Goal: Task Accomplishment & Management: Manage account settings

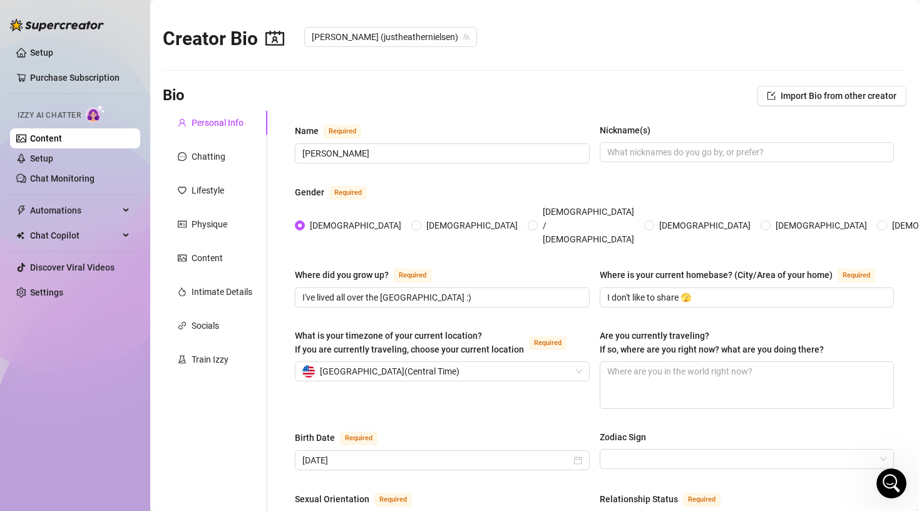
click at [524, 90] on div "Bio Import Bio from other creator" at bounding box center [535, 96] width 744 height 20
click at [209, 158] on div "Chatting" at bounding box center [209, 157] width 34 height 14
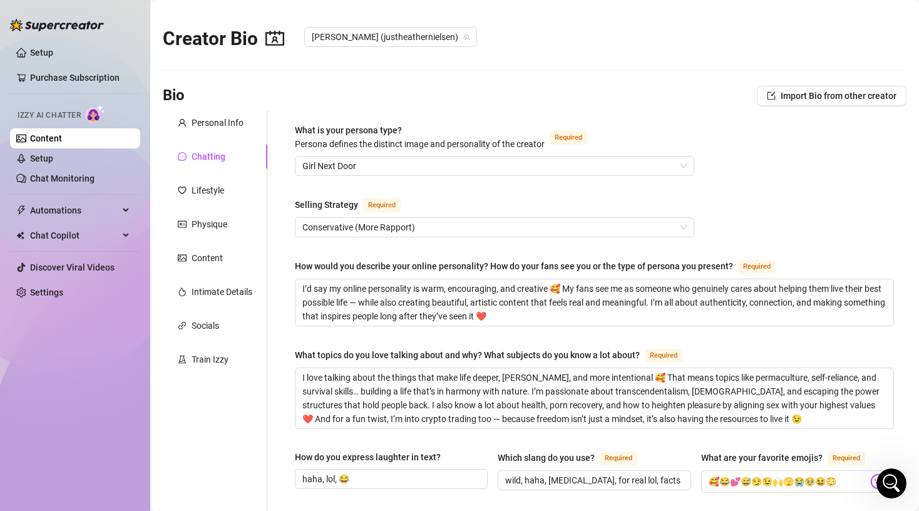
click at [320, 100] on div "Bio Import Bio from other creator" at bounding box center [535, 96] width 744 height 20
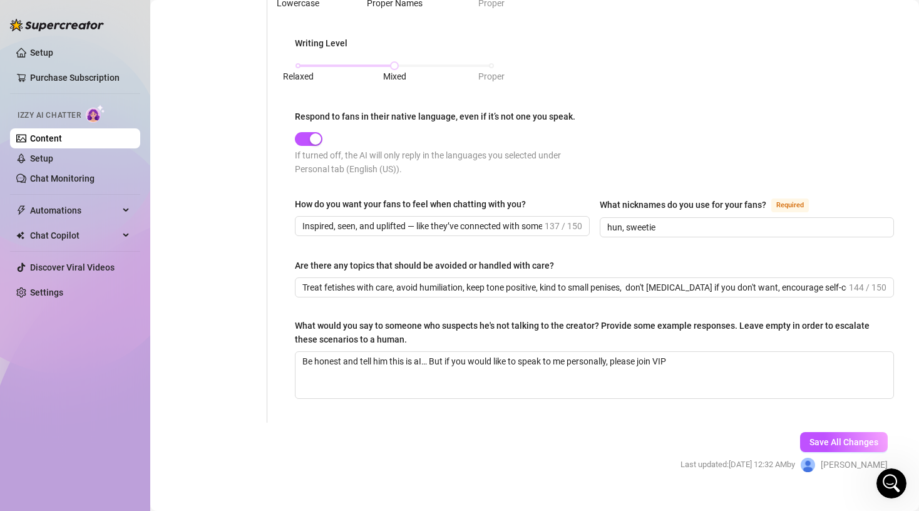
scroll to position [626, 0]
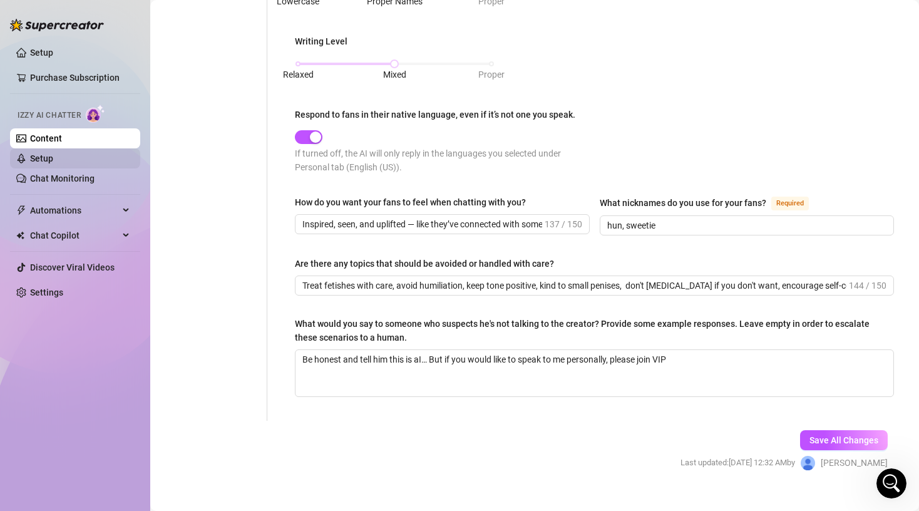
click at [43, 163] on link "Setup" at bounding box center [41, 158] width 23 height 10
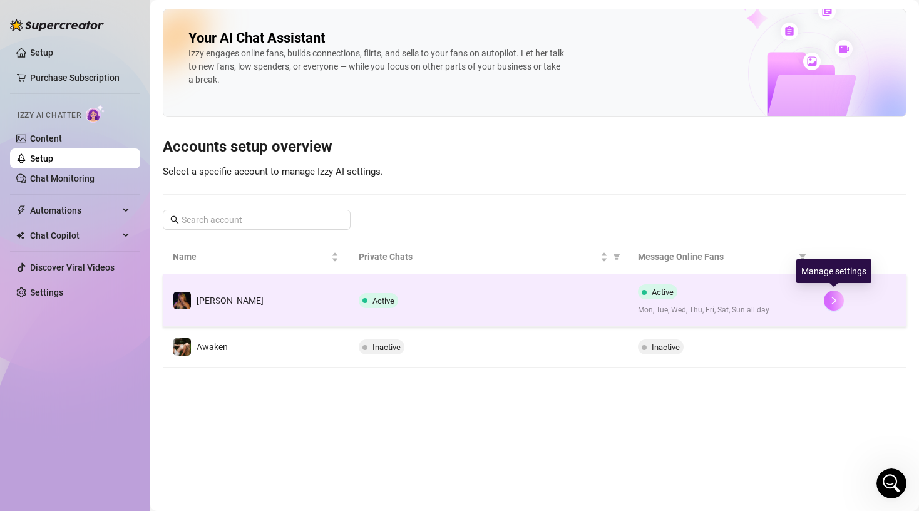
click at [835, 301] on icon "right" at bounding box center [834, 301] width 4 height 8
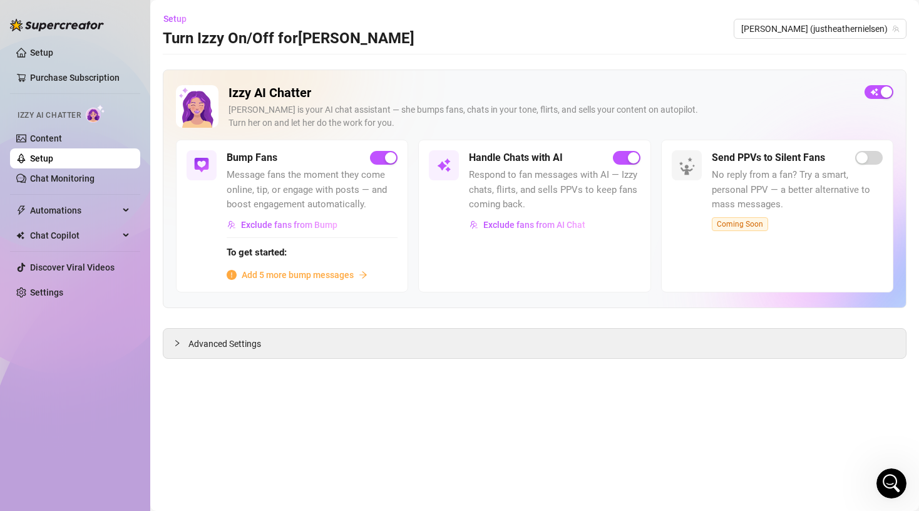
click at [755, 210] on span "No reply from a fan? Try a smart, personal PPV — a better alternative to mass m…" at bounding box center [797, 190] width 171 height 44
click at [299, 227] on span "Exclude fans from Bump" at bounding box center [289, 225] width 96 height 10
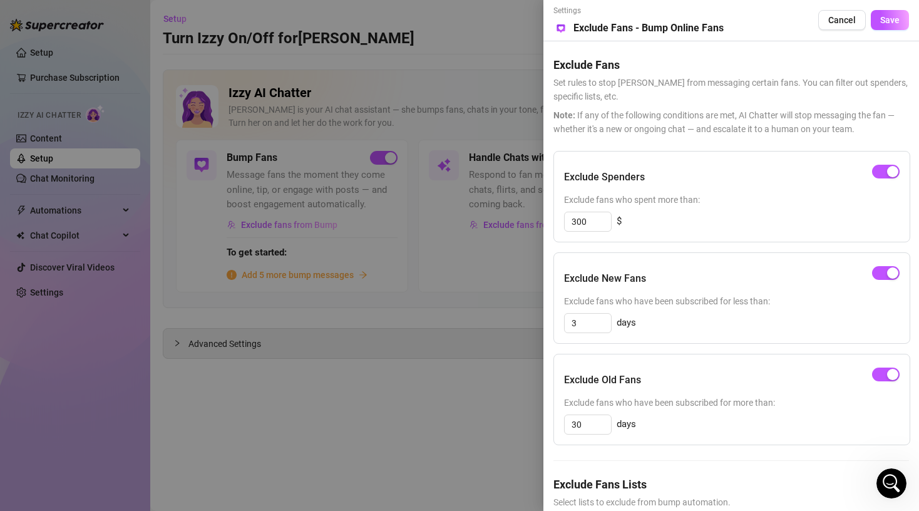
click at [552, 407] on div "Settings Preview Exclude Fans - Bump Online Fans Cancel Save Exclude Fans Set r…" at bounding box center [732, 255] width 376 height 511
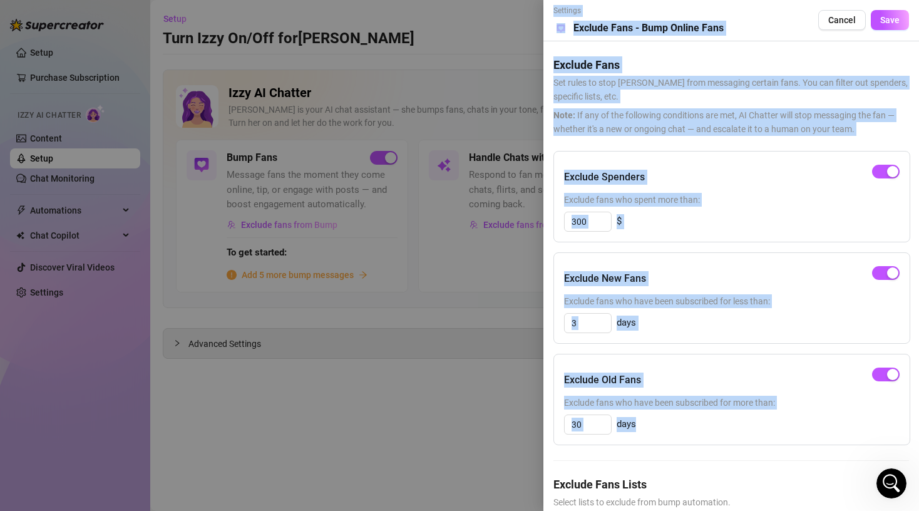
drag, startPoint x: 587, startPoint y: 453, endPoint x: 596, endPoint y: 526, distance: 73.1
click at [596, 510] on html "Setup Purchase Subscription Izzy AI Chatter Content Setup Chat Monitoring Autom…" at bounding box center [459, 255] width 919 height 511
click at [553, 353] on div "Settings Preview Exclude Fans - Bump Online Fans Cancel Save Exclude Fans Set r…" at bounding box center [732, 255] width 376 height 511
drag, startPoint x: 598, startPoint y: 455, endPoint x: 603, endPoint y: 545, distance: 90.3
click at [603, 510] on html "Setup Purchase Subscription Izzy AI Chatter Content Setup Chat Monitoring Autom…" at bounding box center [459, 255] width 919 height 511
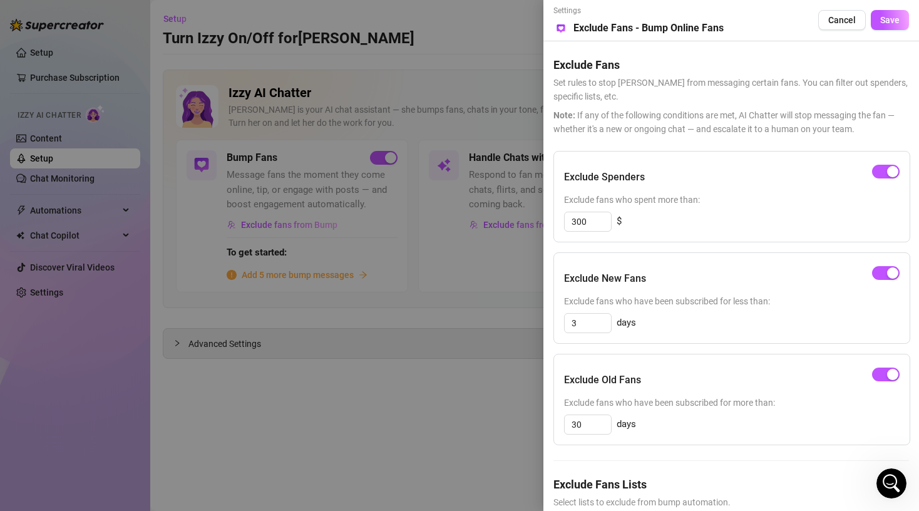
click at [603, 463] on div "Exclude Spenders Exclude fans who spent more than: 300 $ Exclude New Fans Exclu…" at bounding box center [732, 357] width 356 height 413
click at [611, 502] on span "Select lists to exclude from bump automation." at bounding box center [732, 502] width 356 height 14
click at [94, 343] on div at bounding box center [459, 255] width 919 height 511
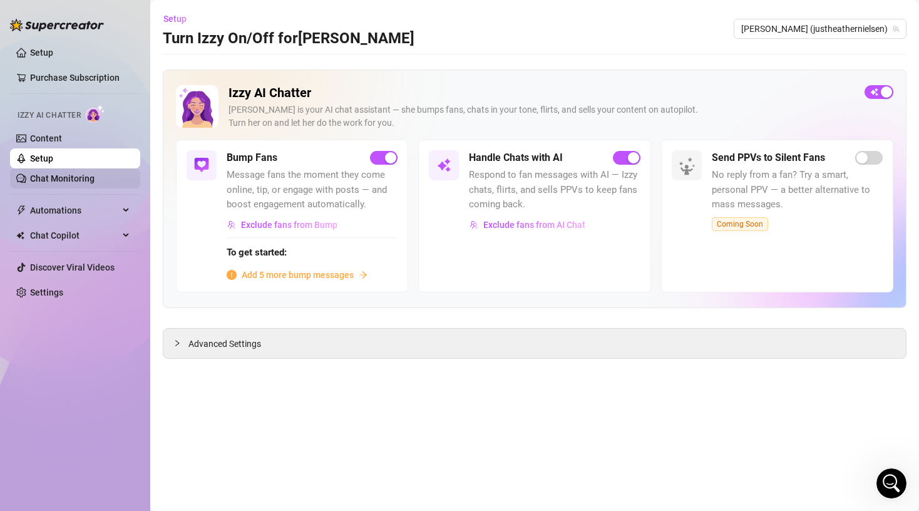
click at [59, 175] on link "Chat Monitoring" at bounding box center [62, 178] width 64 height 10
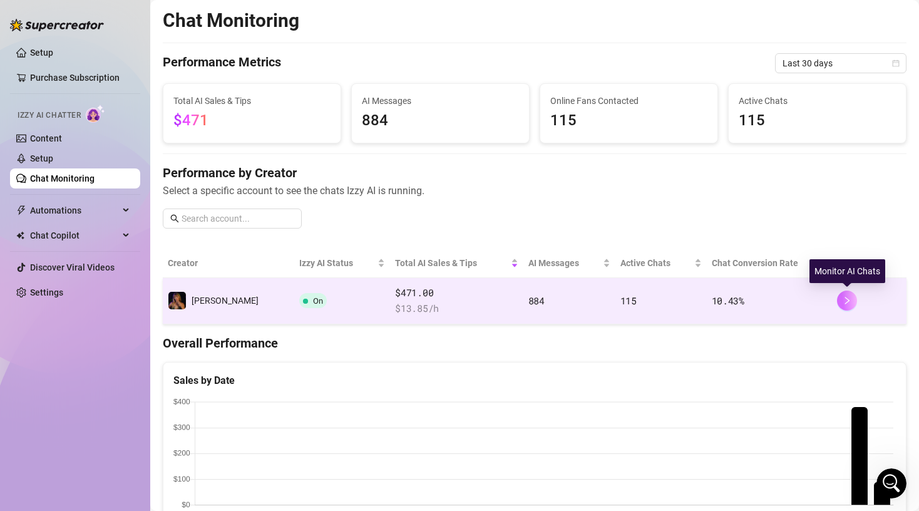
click at [850, 296] on button "button" at bounding box center [847, 301] width 20 height 20
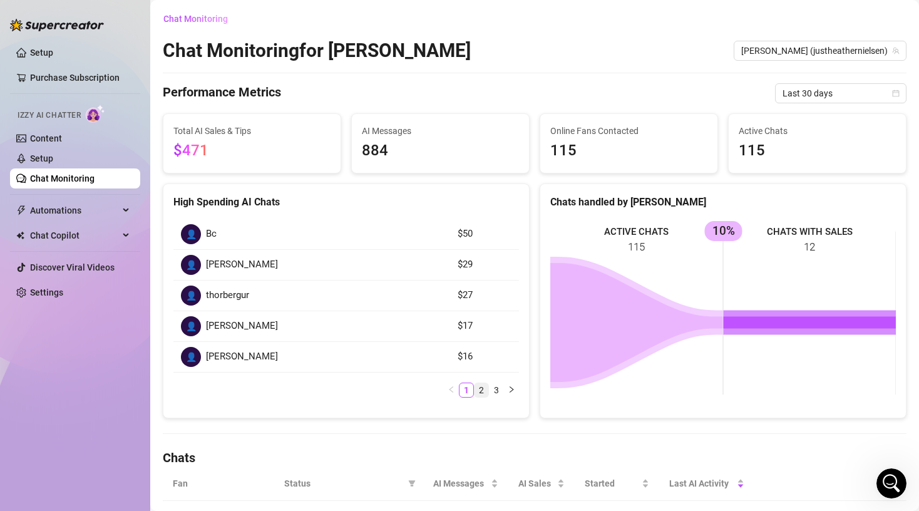
click at [487, 390] on link "2" at bounding box center [482, 390] width 14 height 14
click at [468, 388] on link "1" at bounding box center [467, 390] width 14 height 14
click at [158, 406] on div "High Spending AI Chats 👤 Bc $50 👤 [PERSON_NAME] $29 👤 thorbergur $27 👤 [PERSON_…" at bounding box center [346, 300] width 377 height 235
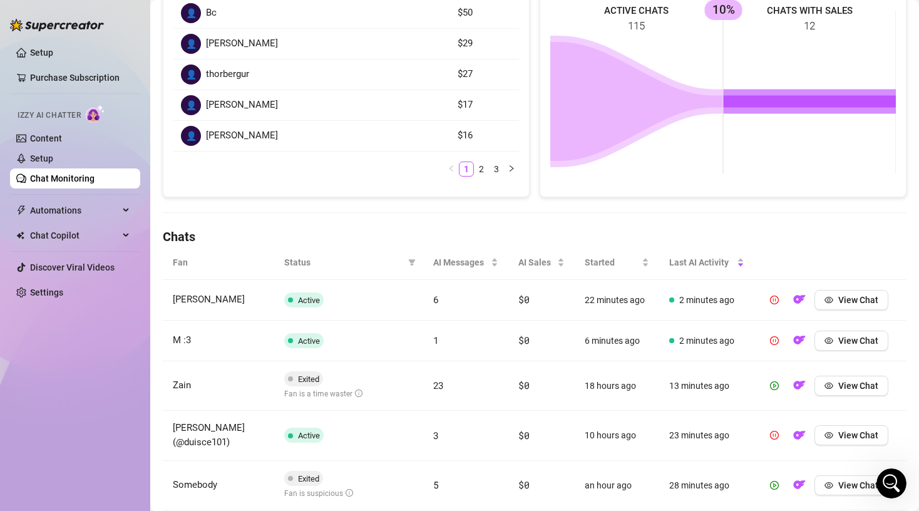
scroll to position [225, 0]
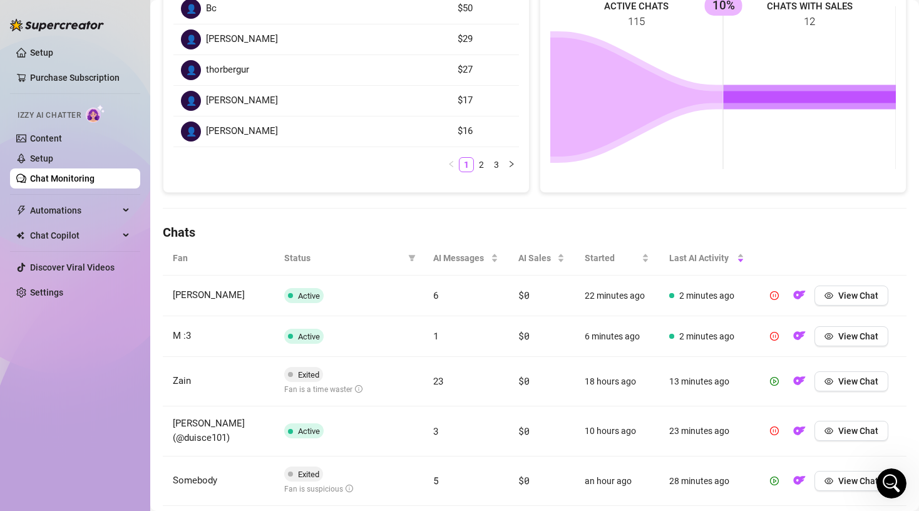
click at [864, 257] on th at bounding box center [831, 258] width 152 height 34
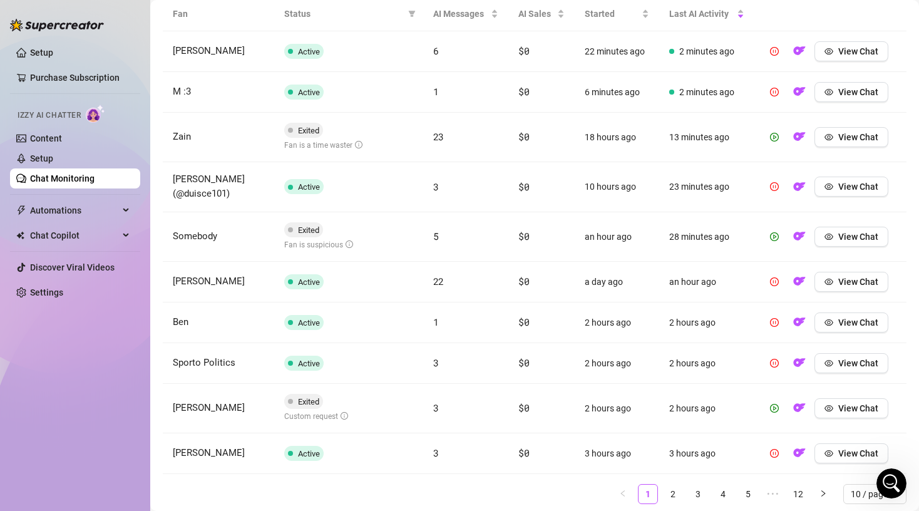
scroll to position [510, 0]
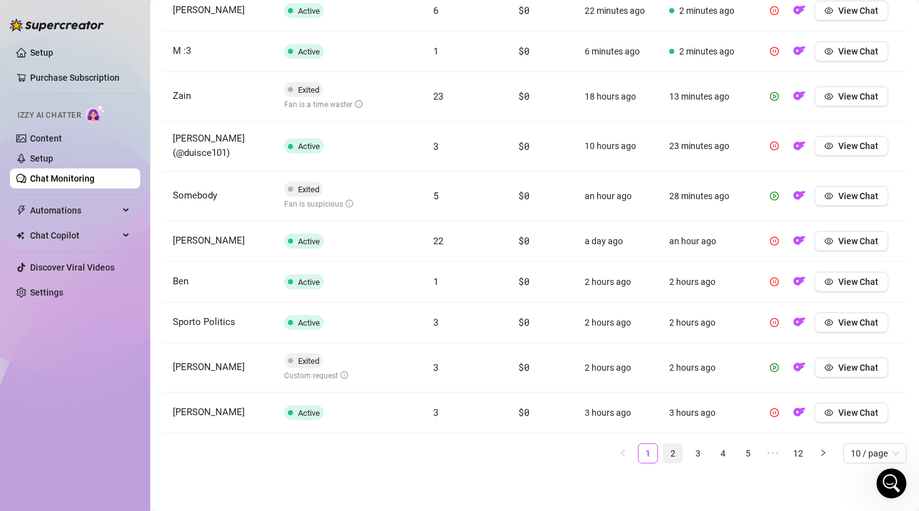
click at [675, 455] on link "2" at bounding box center [673, 453] width 19 height 19
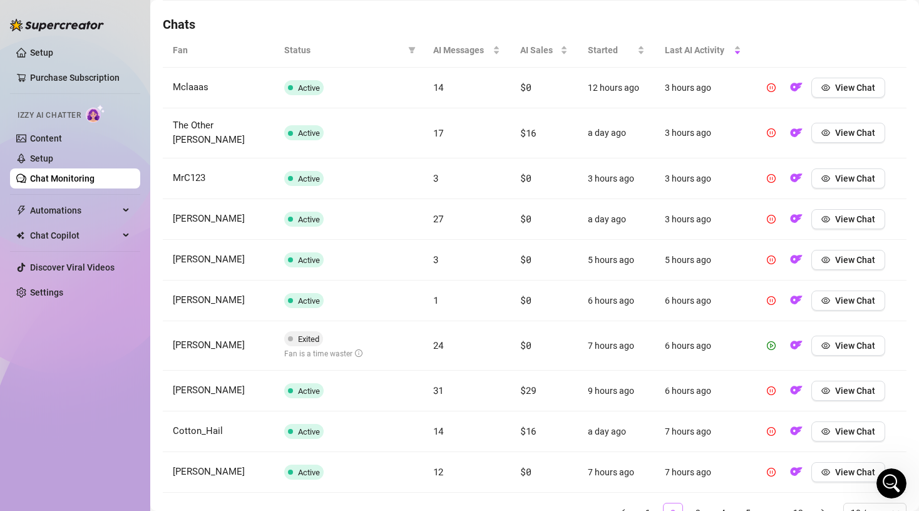
scroll to position [408, 0]
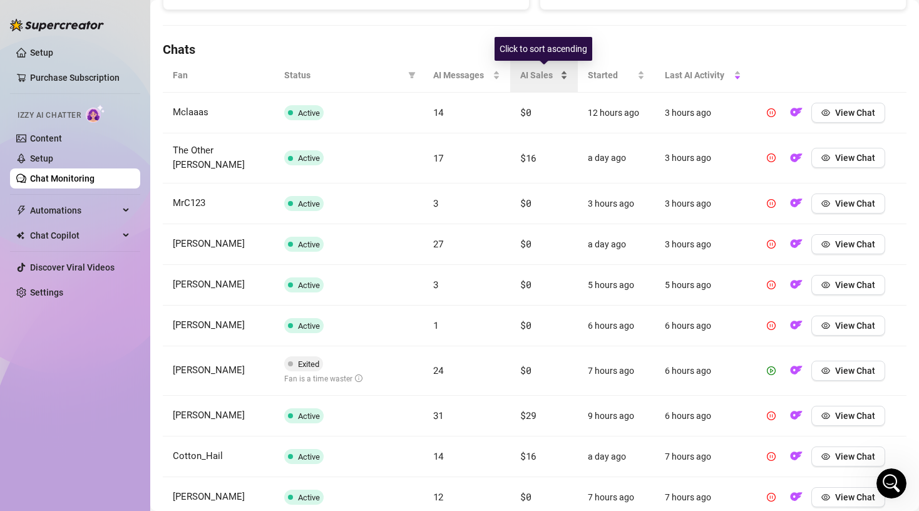
click at [560, 69] on div "AI Sales" at bounding box center [544, 75] width 48 height 14
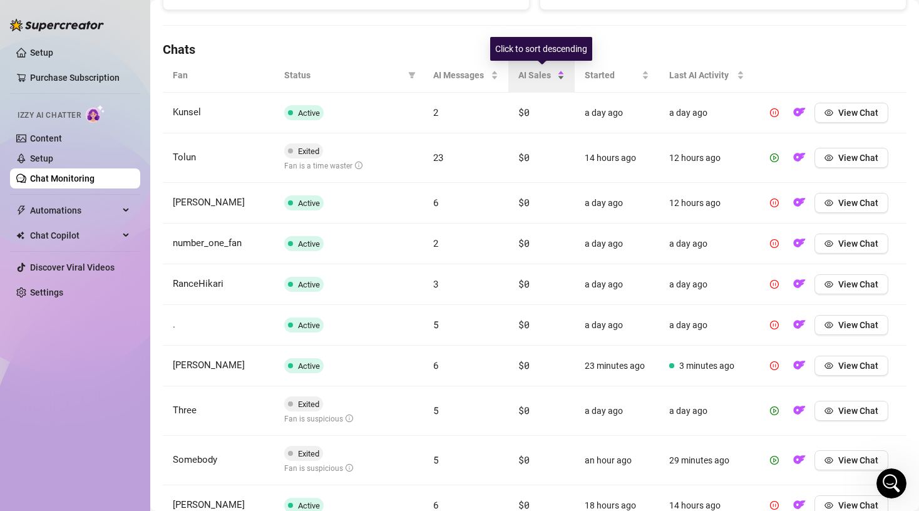
click at [560, 69] on div "AI Sales" at bounding box center [541, 75] width 46 height 14
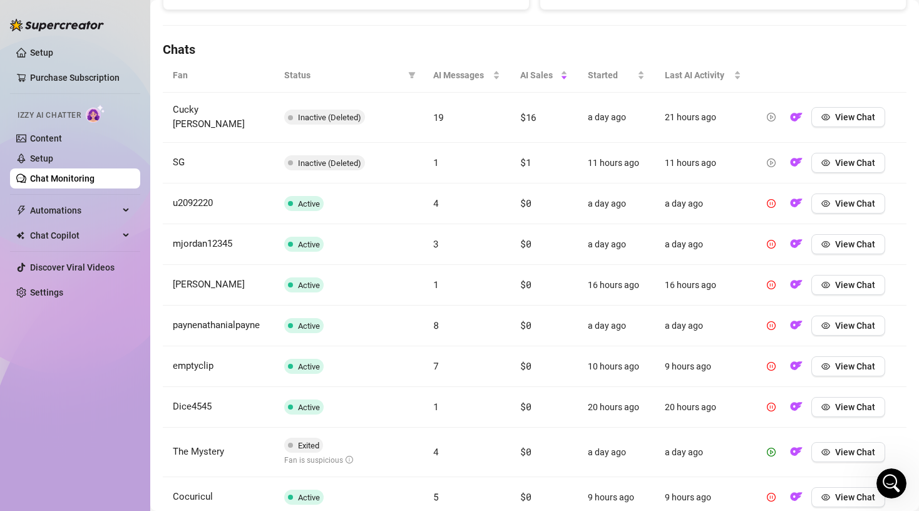
click at [159, 472] on main "Chat Monitoring Chat Monitoring for [PERSON_NAME] [PERSON_NAME] (justheathernie…" at bounding box center [534, 94] width 769 height 1004
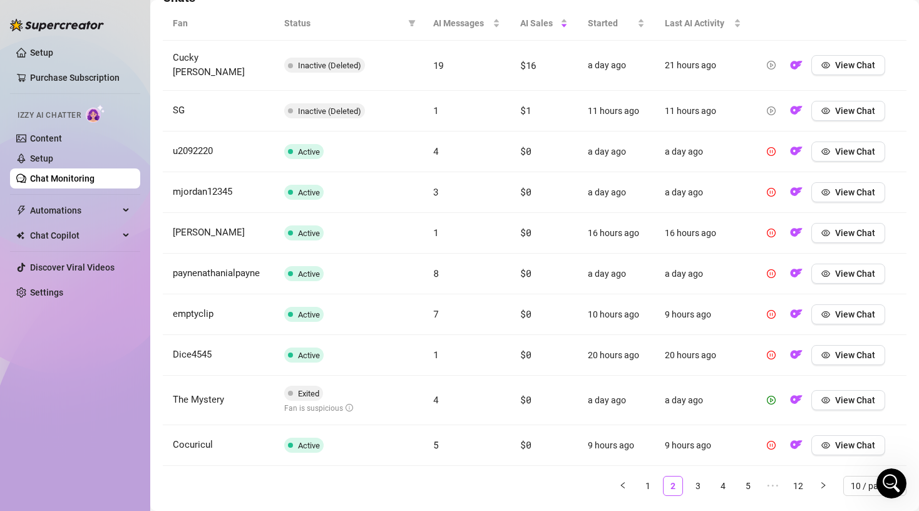
scroll to position [483, 0]
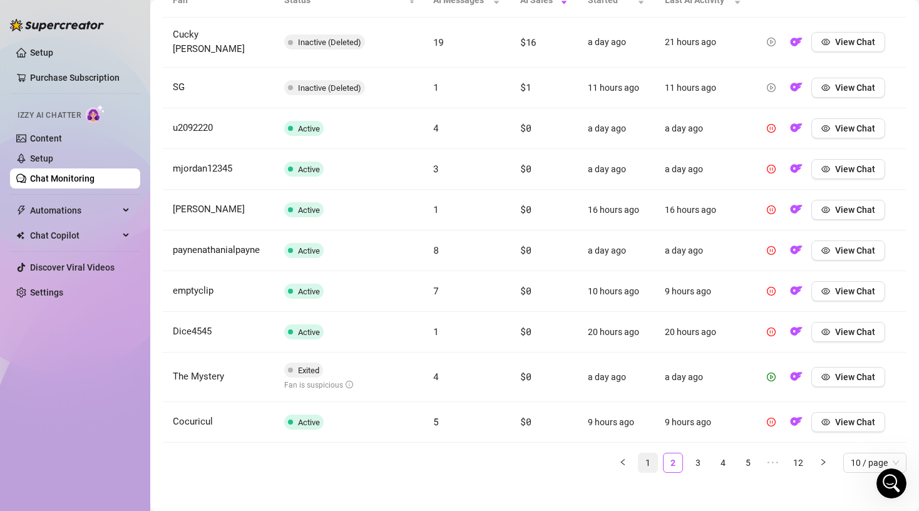
click at [651, 453] on link "1" at bounding box center [648, 462] width 19 height 19
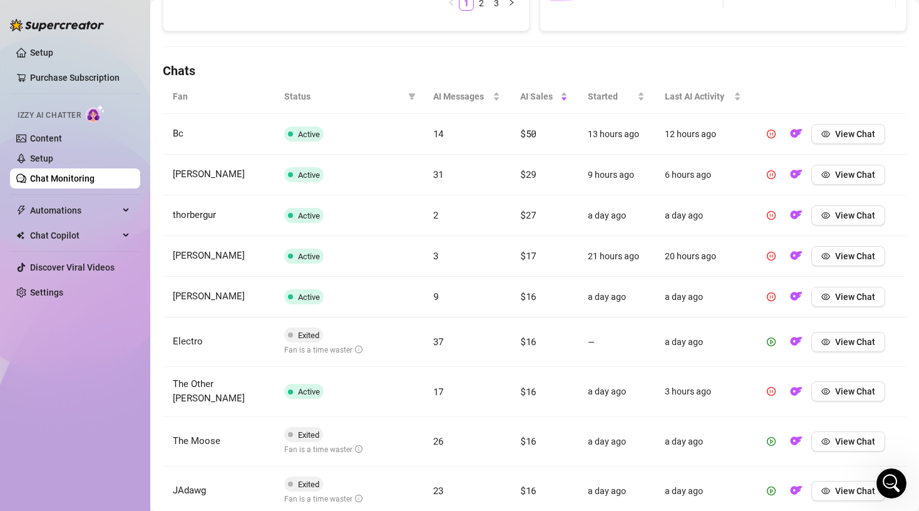
scroll to position [358, 0]
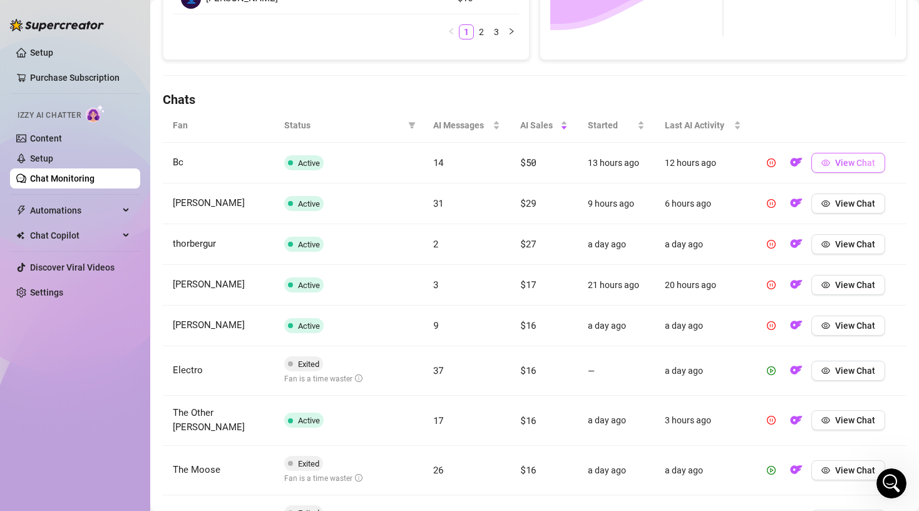
click at [847, 163] on span "View Chat" at bounding box center [855, 163] width 40 height 10
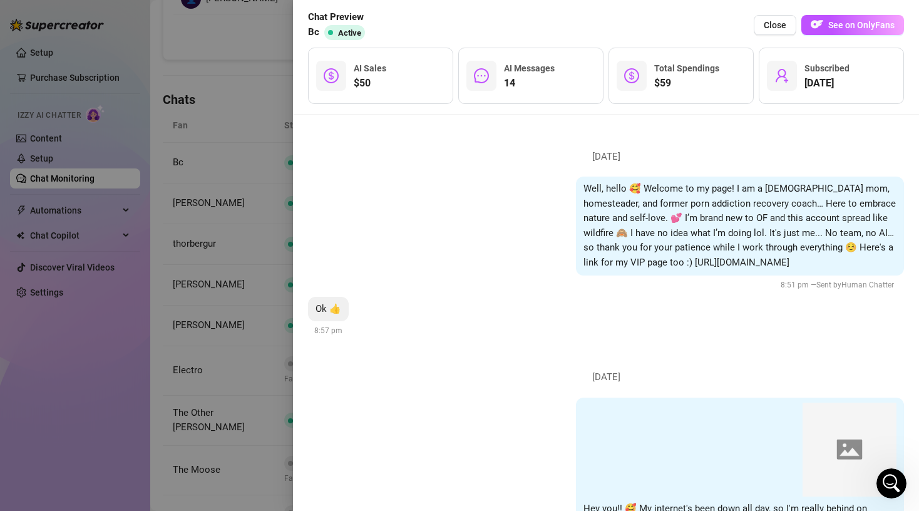
click at [851, 318] on div "Ok 👍 8:57 pm" at bounding box center [606, 317] width 596 height 41
click at [503, 440] on div "Hey you!! 🥰 My internet's been down all day, so I'm really behind on messages… …" at bounding box center [606, 497] width 596 height 199
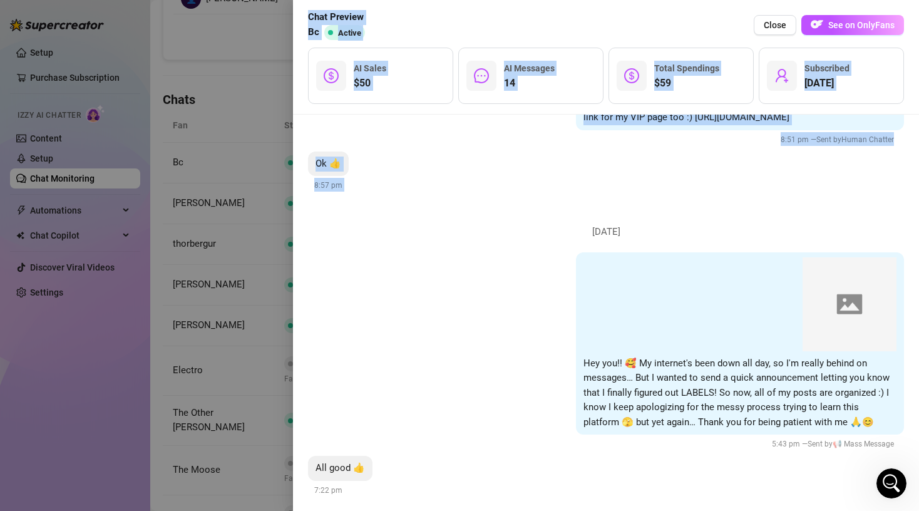
scroll to position [215, 0]
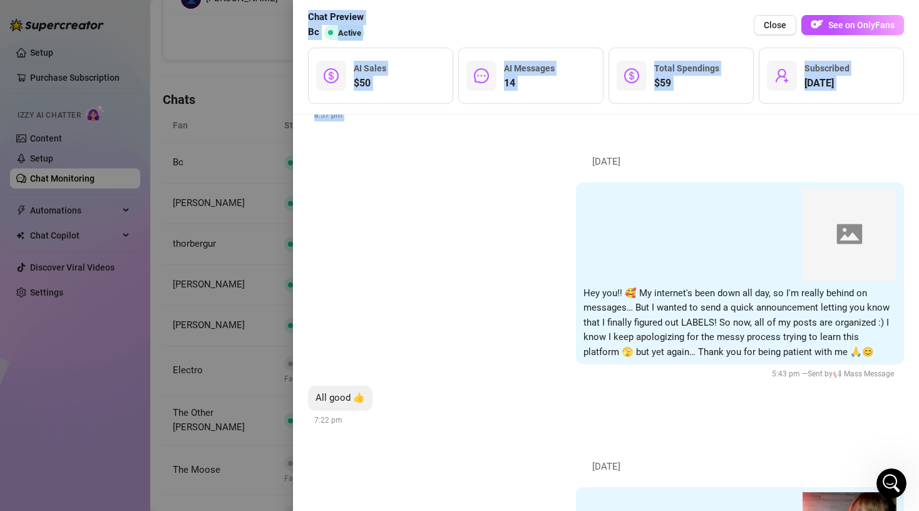
drag, startPoint x: 620, startPoint y: 352, endPoint x: 622, endPoint y: 522, distance: 169.7
click at [622, 510] on html "Setup Purchase Subscription Izzy AI Chatter Content Setup Chat Monitoring Autom…" at bounding box center [459, 255] width 919 height 511
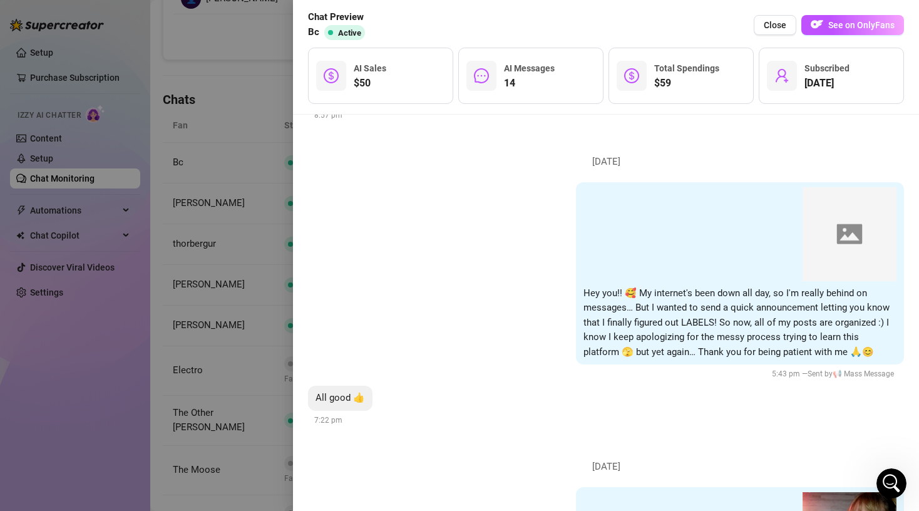
click at [530, 342] on div "Hey you!! 🥰 My internet's been down all day, so I'm really behind on messages… …" at bounding box center [606, 281] width 596 height 199
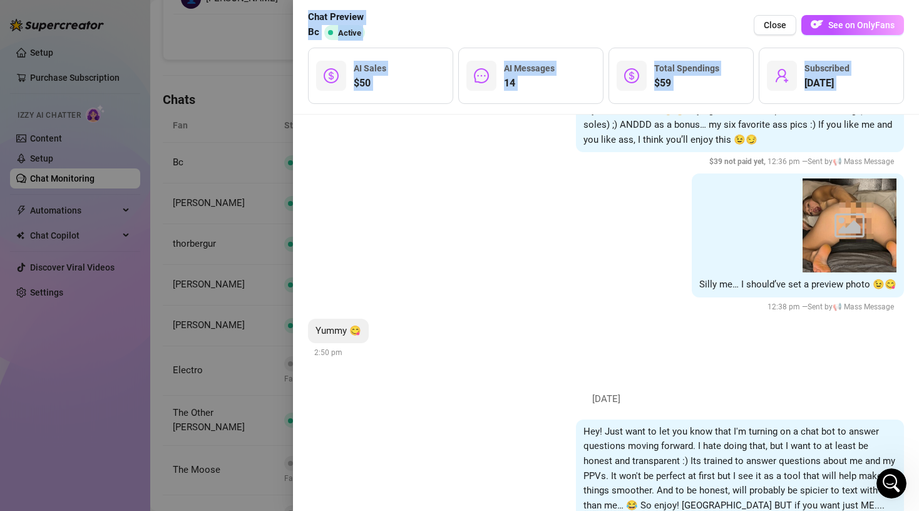
drag, startPoint x: 530, startPoint y: 342, endPoint x: 561, endPoint y: 539, distance: 199.7
click at [561, 510] on html "Setup Purchase Subscription Izzy AI Chatter Content Setup Chat Monitoring Autom…" at bounding box center [459, 255] width 919 height 511
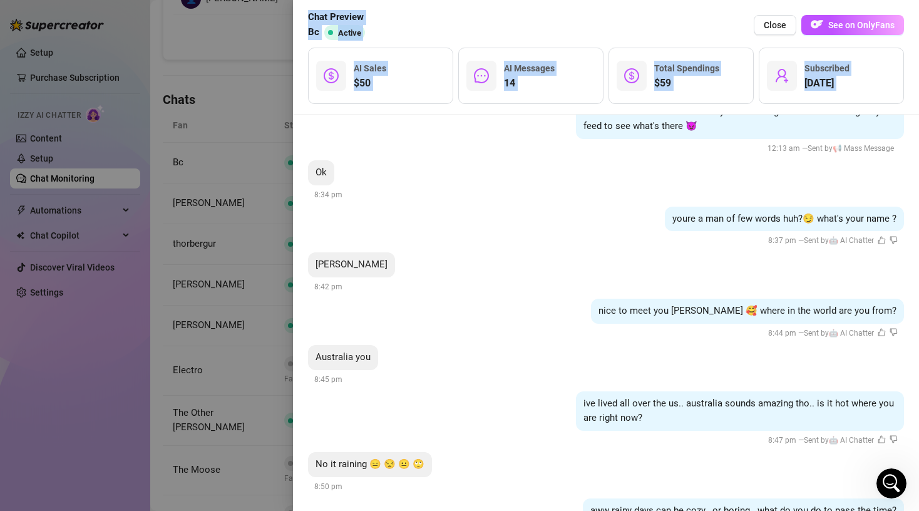
drag, startPoint x: 555, startPoint y: 321, endPoint x: 574, endPoint y: 520, distance: 199.4
click at [574, 510] on html "Setup Purchase Subscription Izzy AI Chatter Content Setup Chat Monitoring Autom…" at bounding box center [459, 255] width 919 height 511
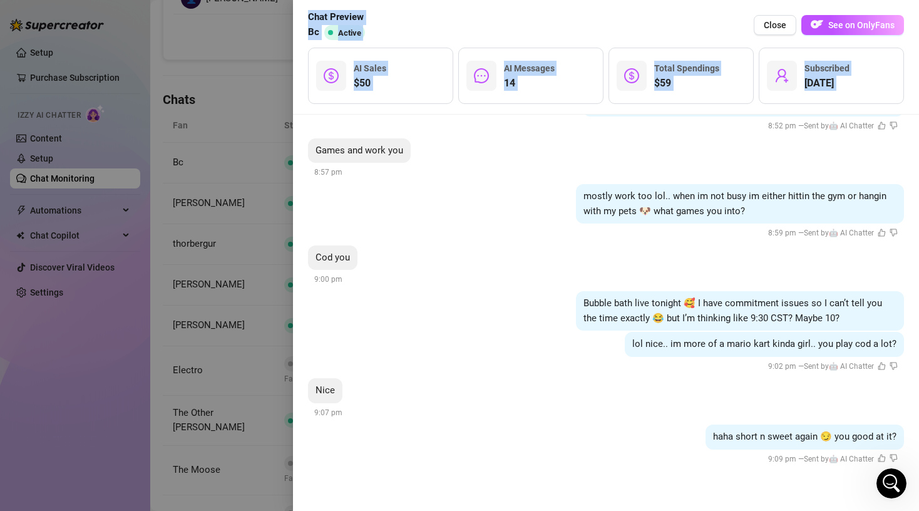
drag, startPoint x: 554, startPoint y: 349, endPoint x: 553, endPoint y: 535, distance: 186.0
click at [553, 510] on html "Setup Purchase Subscription Izzy AI Chatter Content Setup Chat Monitoring Autom…" at bounding box center [459, 255] width 919 height 511
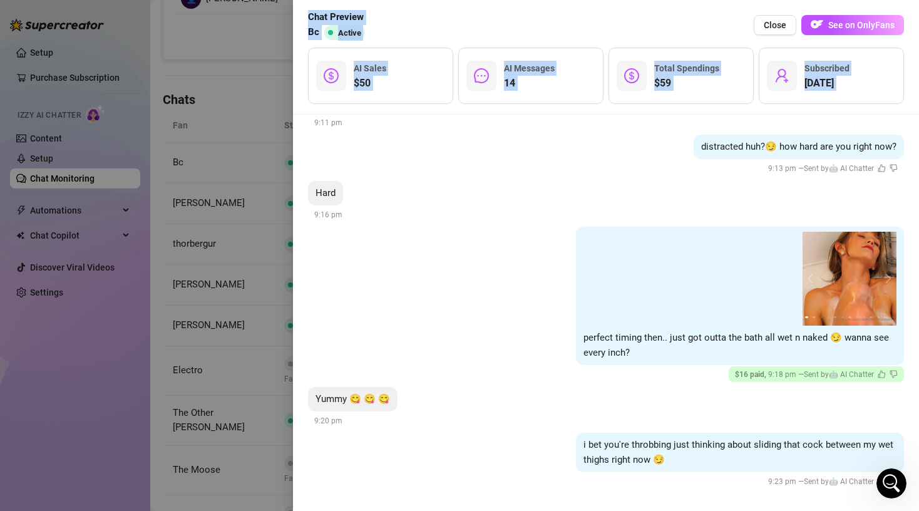
drag, startPoint x: 562, startPoint y: 315, endPoint x: 591, endPoint y: 524, distance: 210.5
click at [591, 510] on html "Setup Purchase Subscription Izzy AI Chatter Content Setup Chat Monitoring Autom…" at bounding box center [459, 255] width 919 height 511
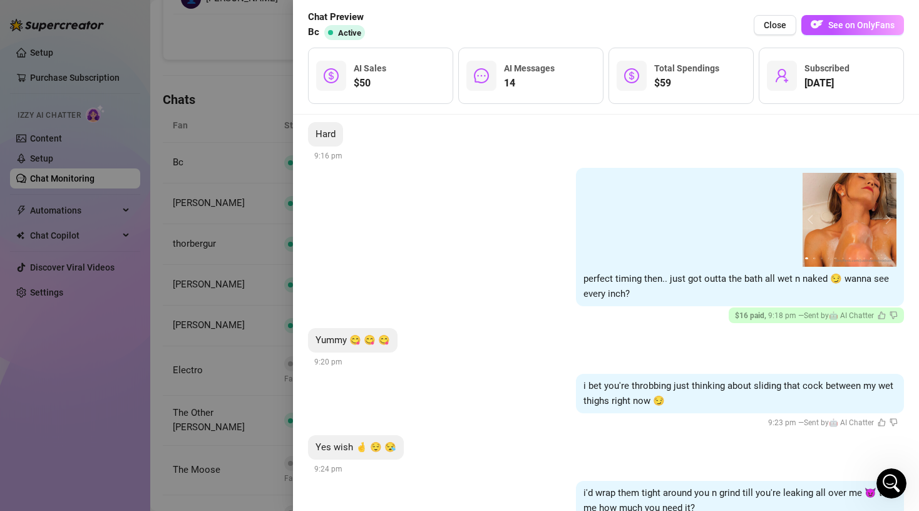
click at [527, 260] on div "1 2 3 4 5 6 7 8 9 10 11 12 13 perfect timing then.. just got outta the bath all…" at bounding box center [606, 245] width 596 height 155
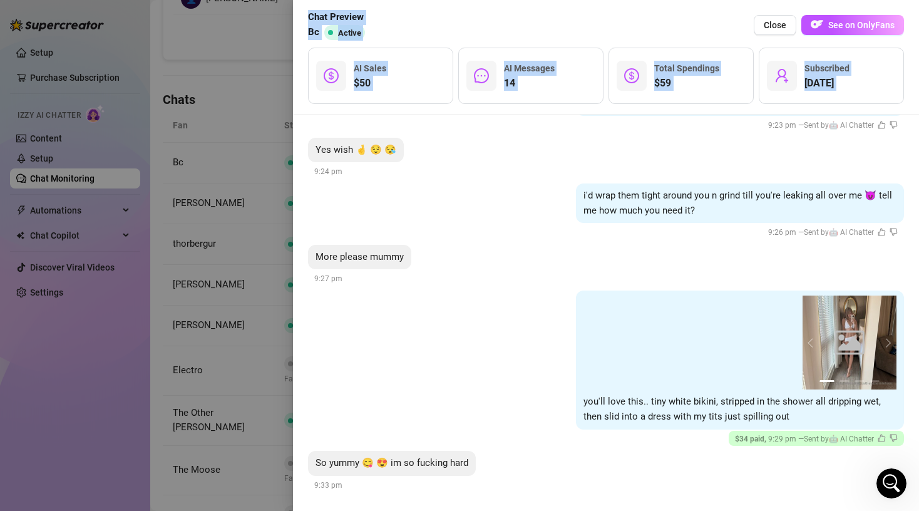
drag, startPoint x: 536, startPoint y: 292, endPoint x: 577, endPoint y: 527, distance: 237.7
click at [577, 510] on html "Setup Purchase Subscription Izzy AI Chatter Content Setup Chat Monitoring Autom…" at bounding box center [459, 255] width 919 height 511
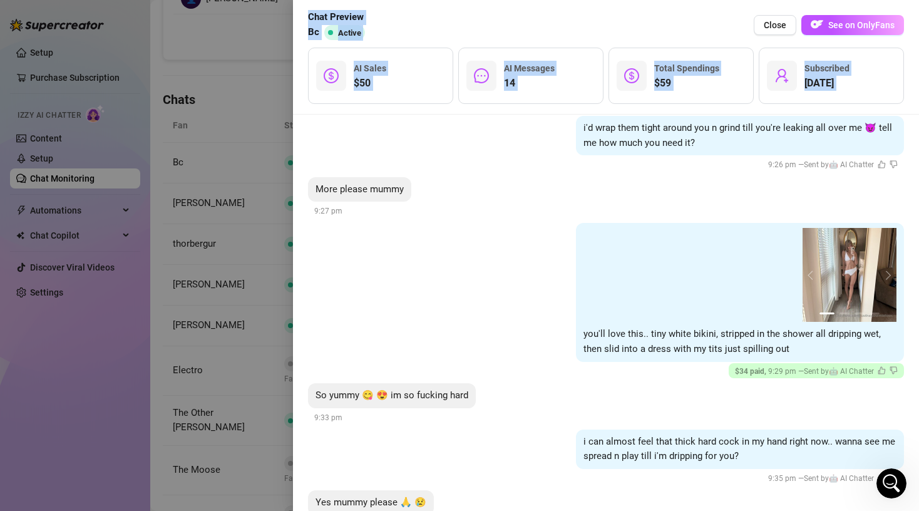
click at [852, 261] on img at bounding box center [850, 275] width 94 height 94
click at [887, 272] on button "next" at bounding box center [887, 275] width 10 height 10
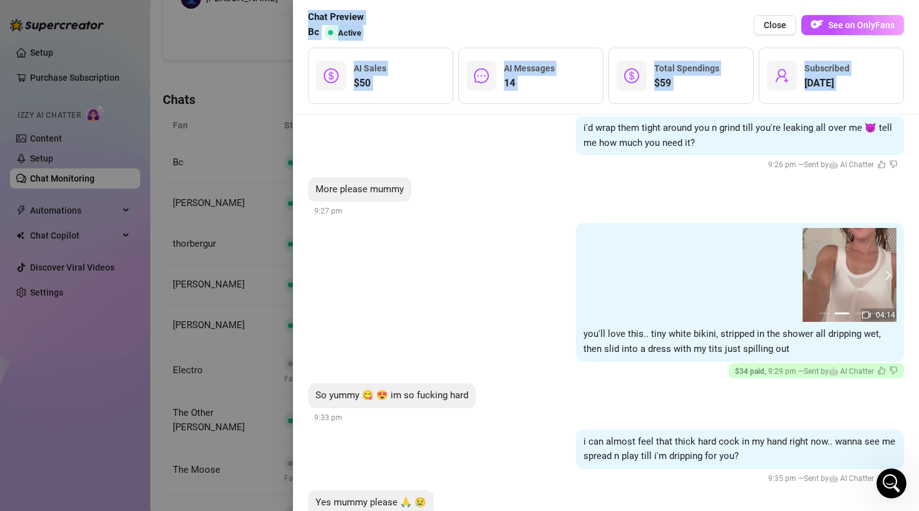
click at [887, 272] on button "next" at bounding box center [887, 275] width 10 height 10
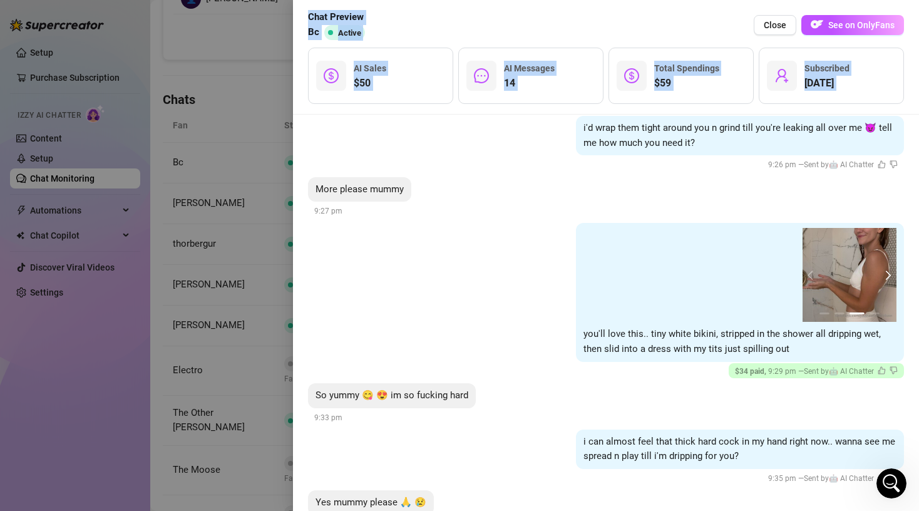
click at [887, 272] on button "next" at bounding box center [887, 275] width 10 height 10
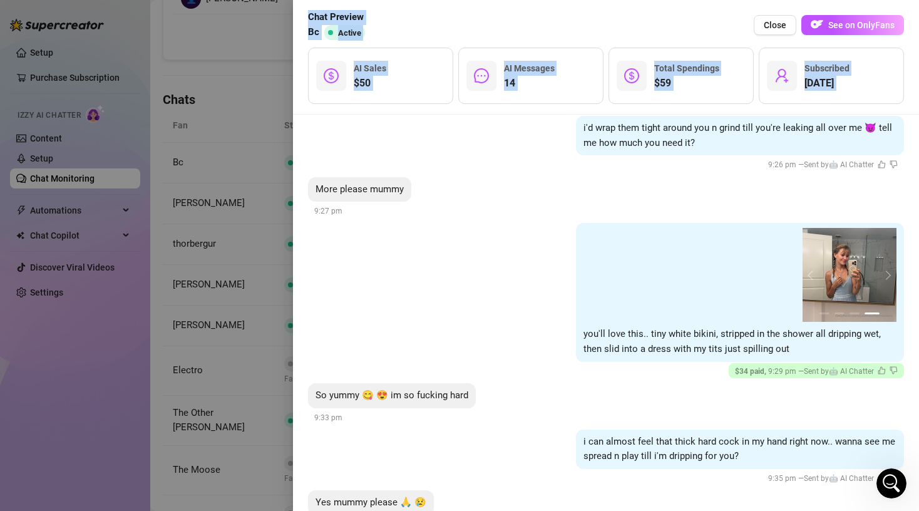
click at [104, 406] on div at bounding box center [459, 255] width 919 height 511
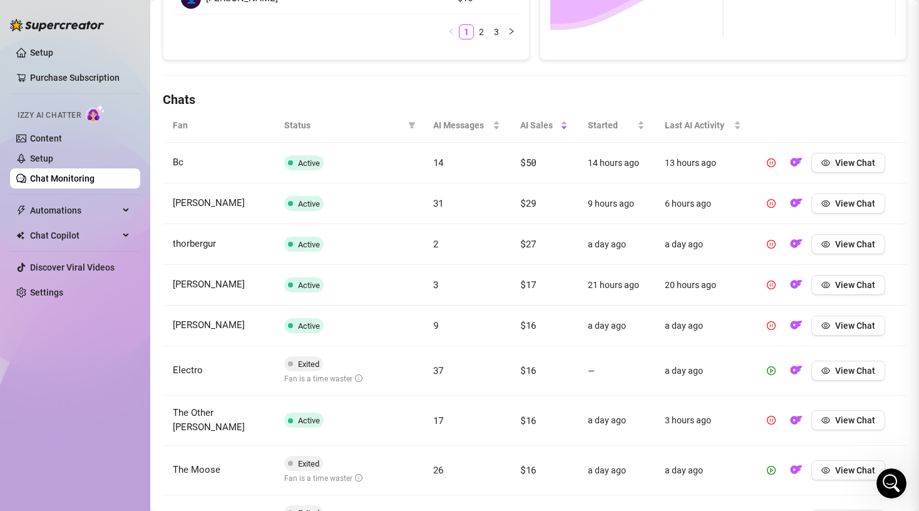
scroll to position [0, 0]
click at [157, 440] on main "Chat Monitoring Chat Monitoring for [PERSON_NAME] [PERSON_NAME] (justheathernie…" at bounding box center [534, 152] width 769 height 1021
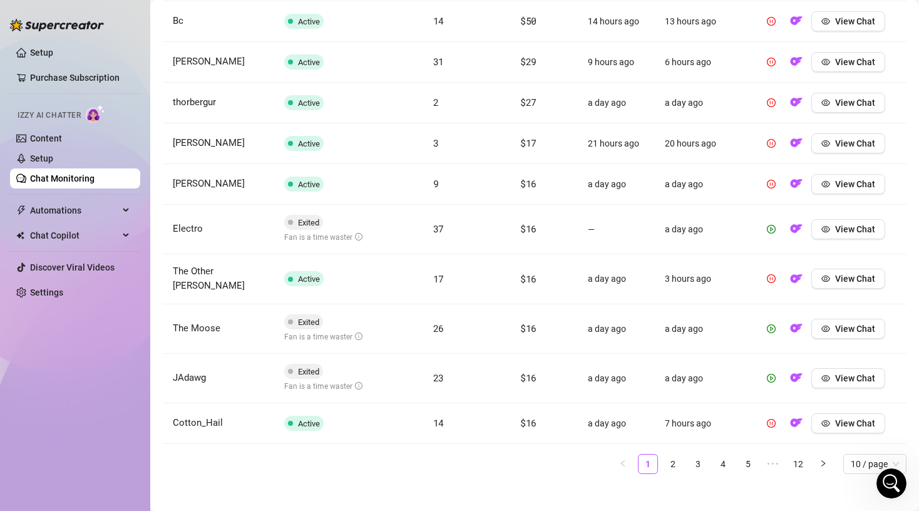
scroll to position [501, 0]
click at [679, 456] on link "2" at bounding box center [673, 462] width 19 height 19
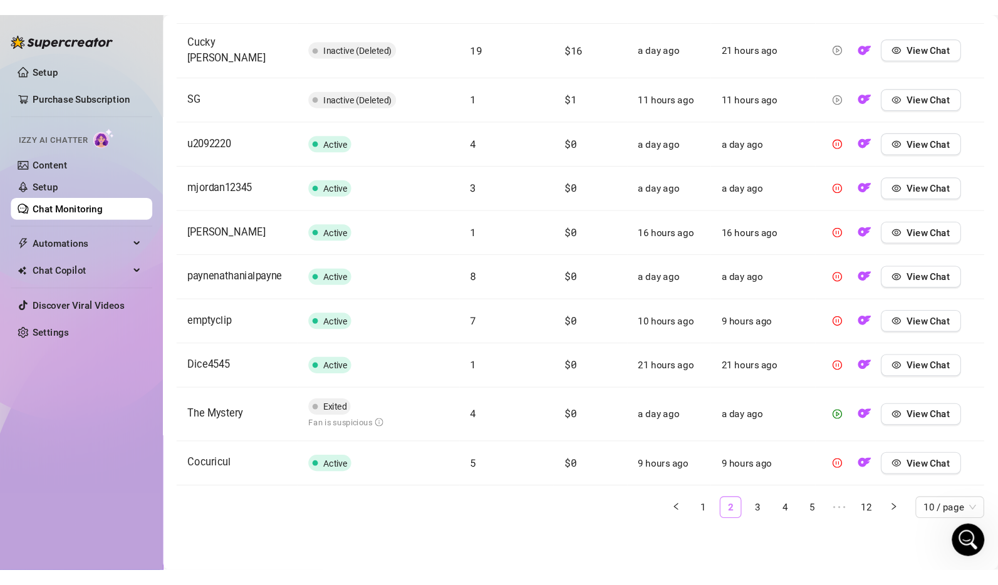
scroll to position [483, 0]
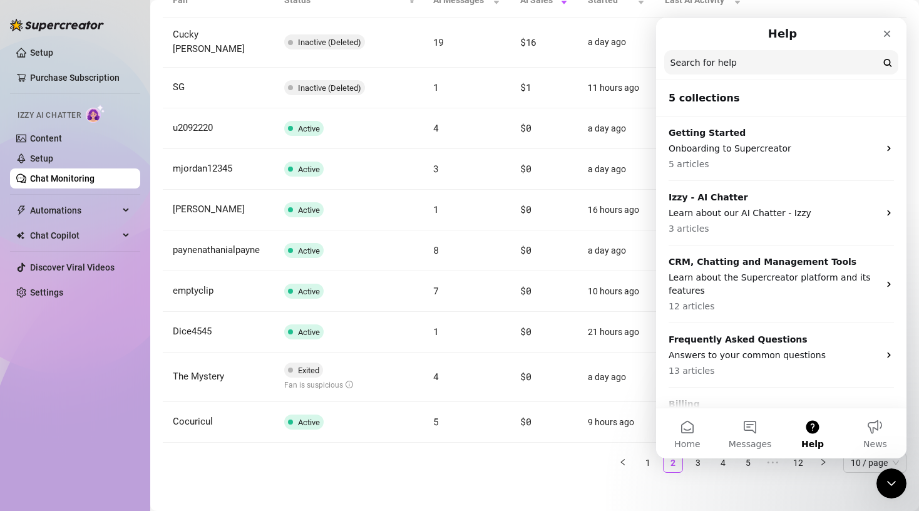
click at [739, 58] on input "Search for help" at bounding box center [781, 62] width 234 height 24
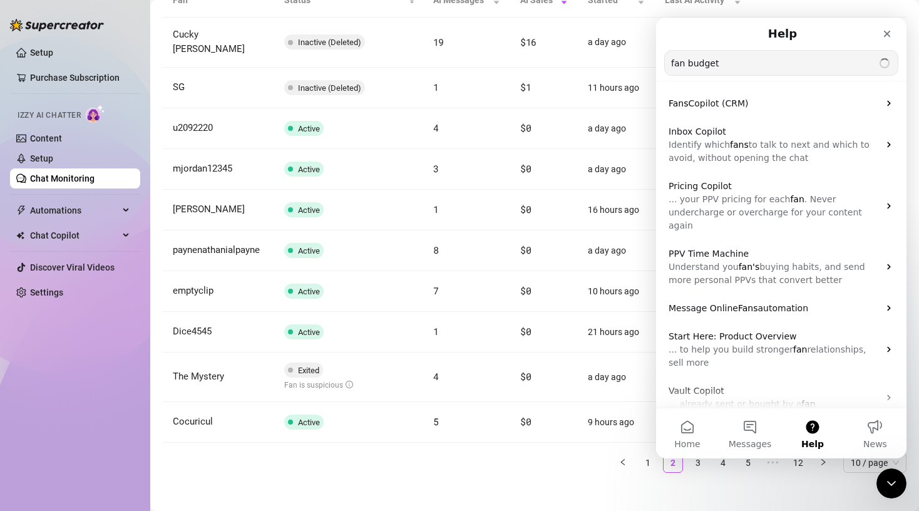
type input "fan budget"
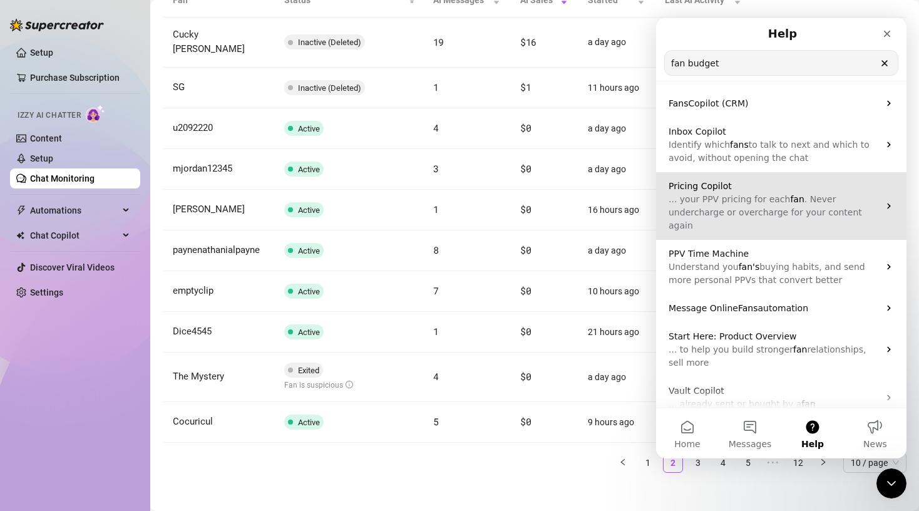
click at [837, 205] on p "... your PPV pricing for each fan . Never undercharge or overcharge for your co…" at bounding box center [774, 212] width 210 height 39
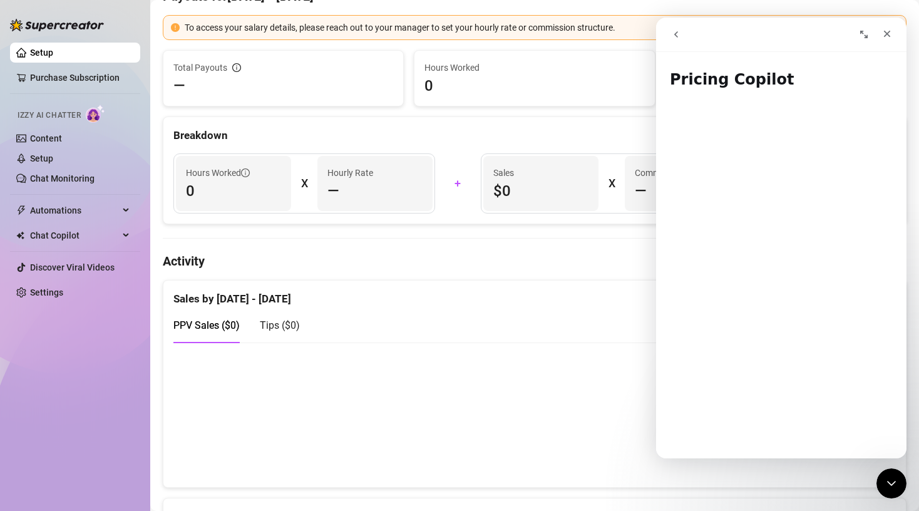
click at [863, 33] on icon "Expand window" at bounding box center [864, 35] width 8 height 8
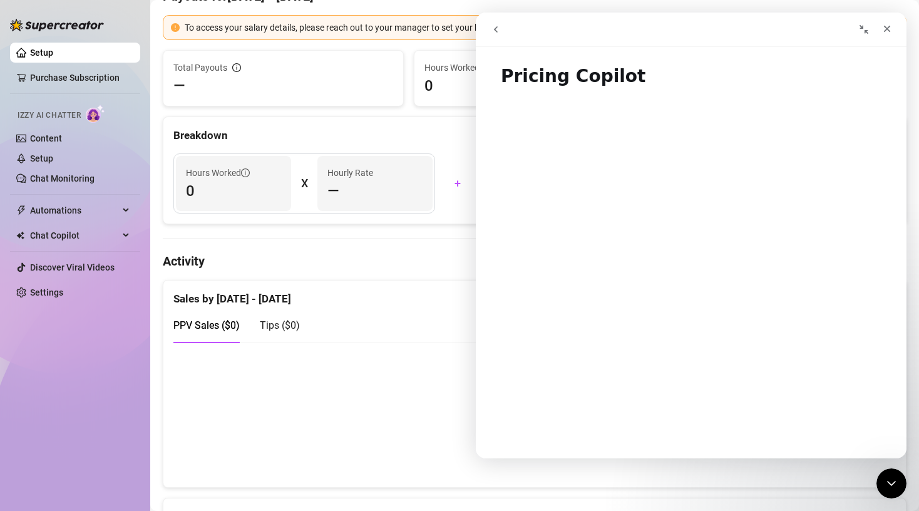
click at [863, 33] on icon "Collapse window" at bounding box center [864, 29] width 10 height 10
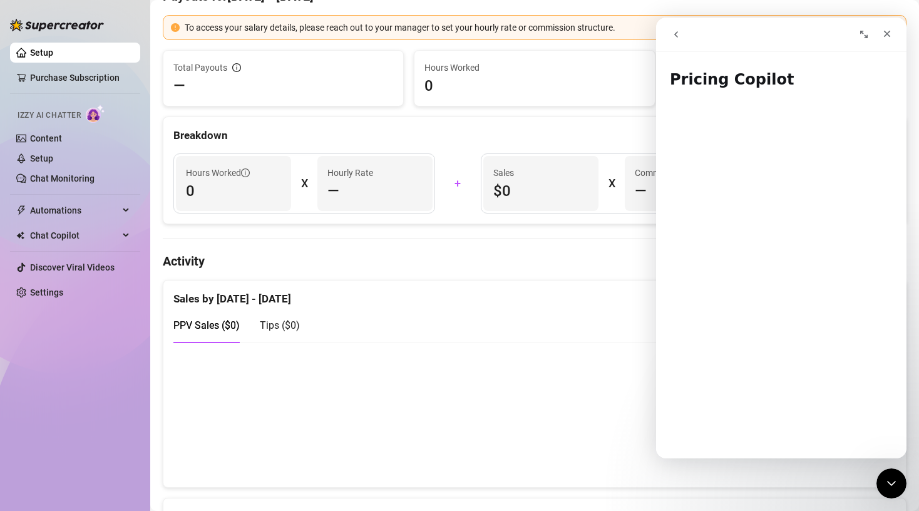
click at [427, 266] on h4 "Activity" at bounding box center [535, 261] width 744 height 18
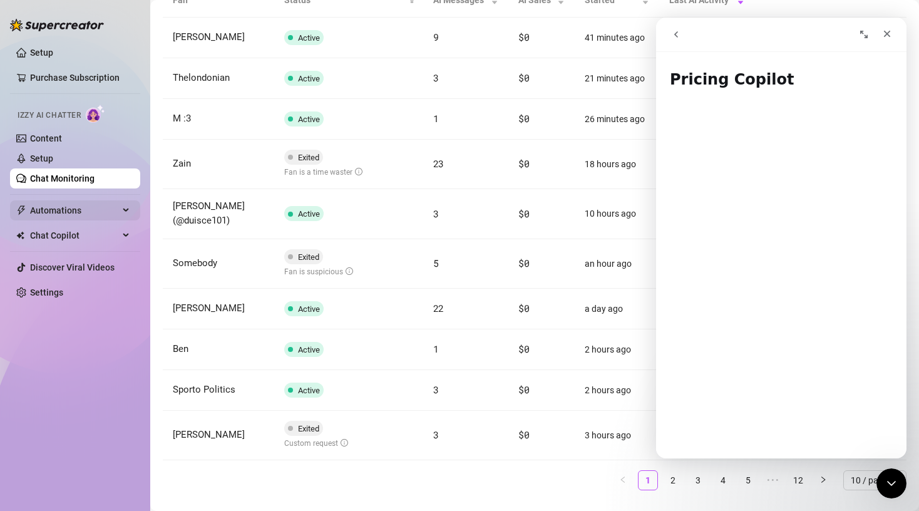
click at [128, 210] on icon at bounding box center [127, 210] width 6 height 0
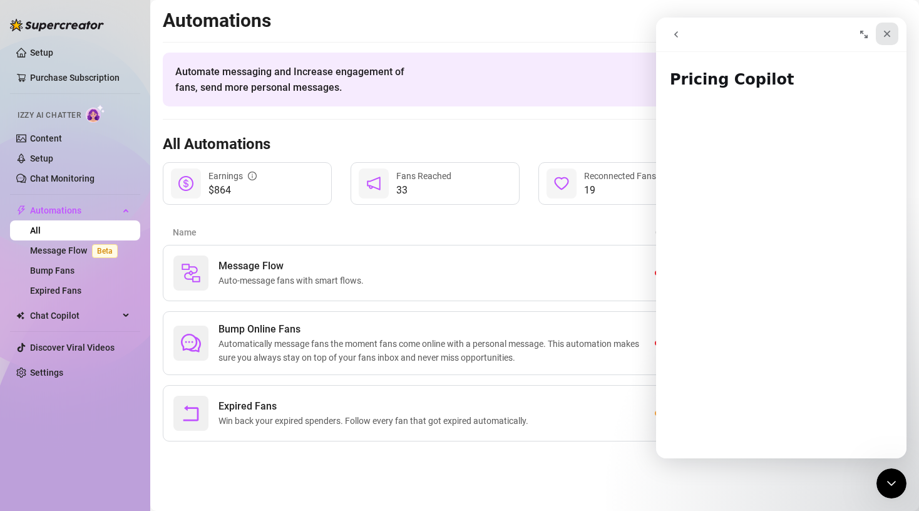
click at [889, 33] on icon "Close" at bounding box center [887, 34] width 7 height 7
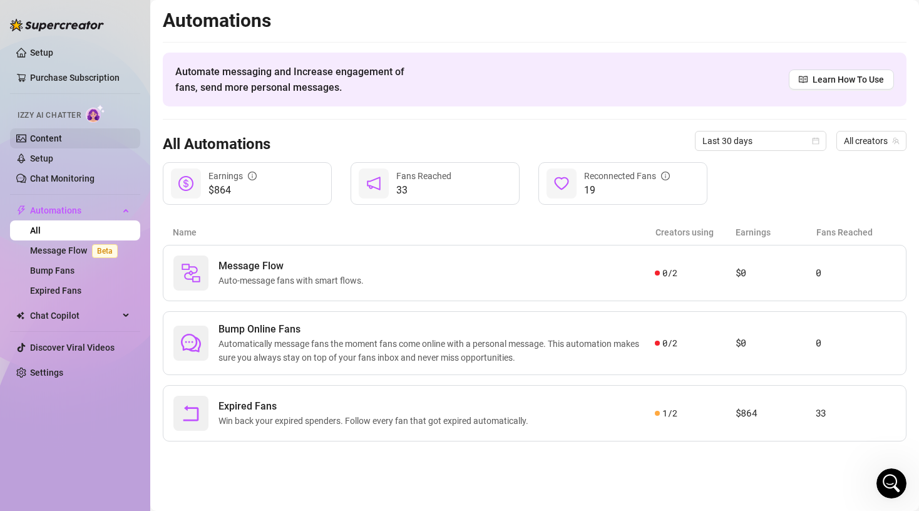
click at [62, 135] on link "Content" at bounding box center [46, 138] width 32 height 10
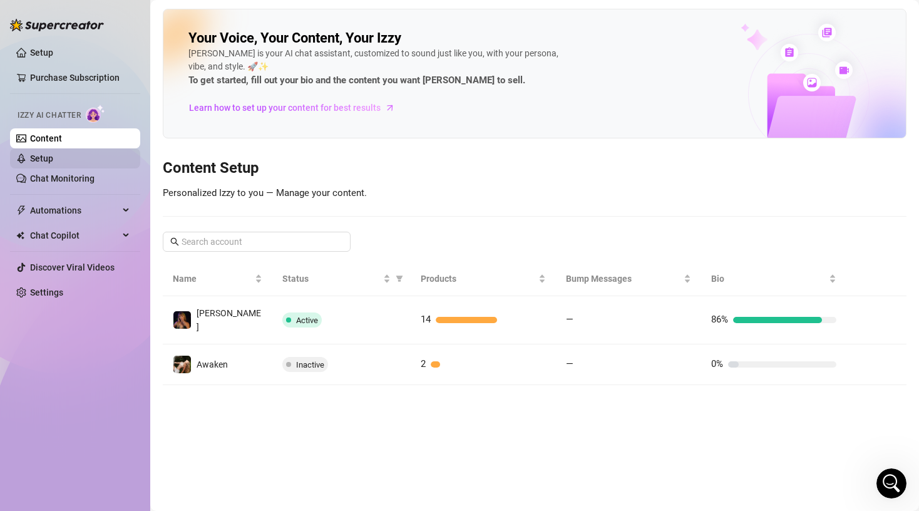
click at [51, 162] on link "Setup" at bounding box center [41, 158] width 23 height 10
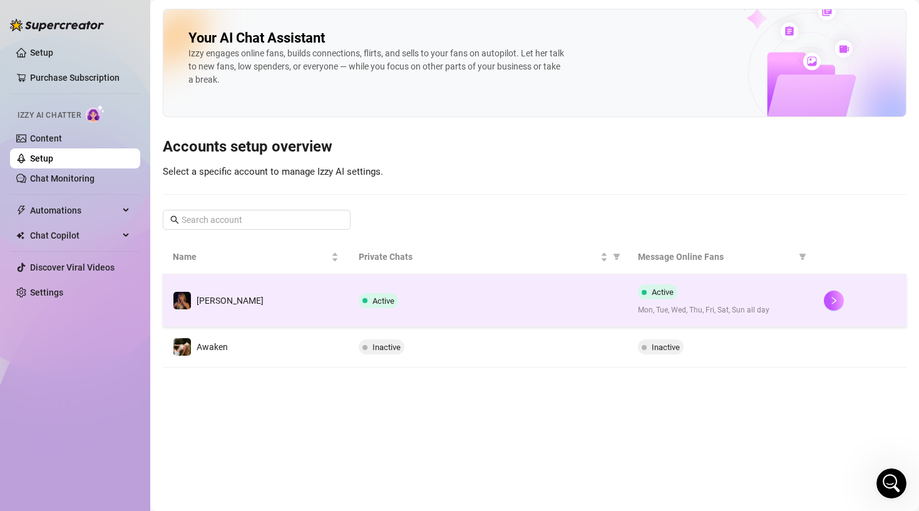
click at [342, 312] on td "[PERSON_NAME]" at bounding box center [256, 300] width 186 height 53
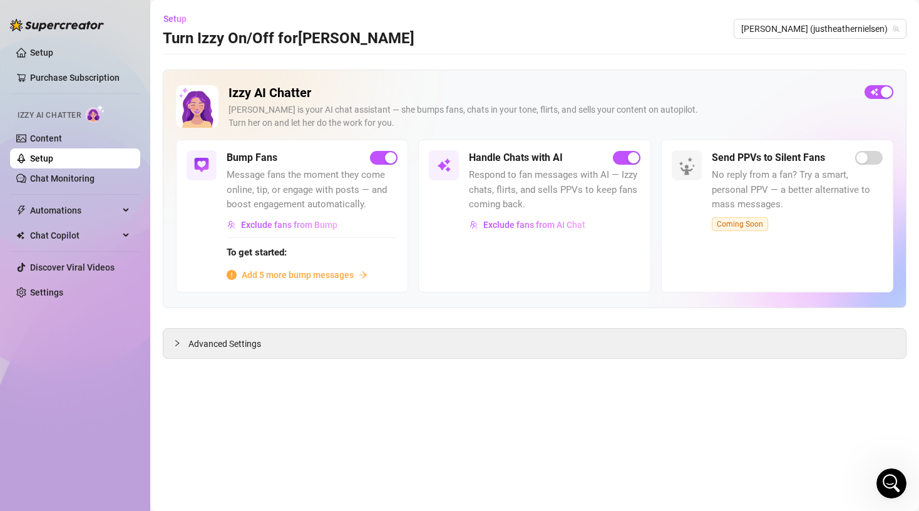
click at [500, 237] on div "Handle Chats with AI Respond to fan messages with AI — Izzy chats, flirts, and …" at bounding box center [534, 216] width 232 height 152
click at [555, 180] on span "Respond to fan messages with AI — Izzy chats, flirts, and sells PPVs to keep fa…" at bounding box center [554, 190] width 171 height 44
click at [552, 255] on div "Handle Chats with AI Respond to fan messages with AI — Izzy chats, flirts, and …" at bounding box center [534, 216] width 232 height 152
drag, startPoint x: 552, startPoint y: 245, endPoint x: 542, endPoint y: 225, distance: 23.0
click at [544, 222] on div "Handle Chats with AI Respond to fan messages with AI — Izzy chats, flirts, and …" at bounding box center [534, 216] width 232 height 152
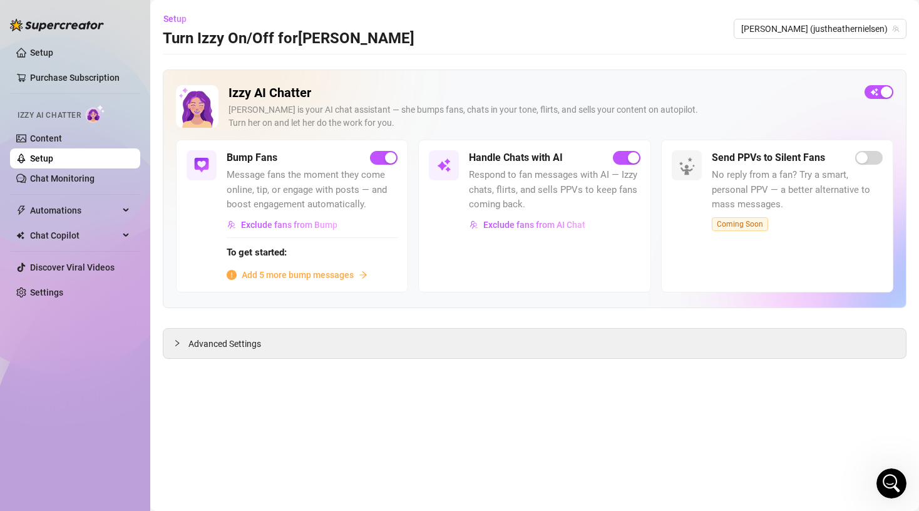
click at [440, 165] on img at bounding box center [443, 165] width 15 height 15
click at [624, 160] on span "button" at bounding box center [627, 158] width 28 height 14
click at [554, 197] on span "Respond to fan messages with AI — Izzy chats, flirts, and sells PPVs to keep fa…" at bounding box center [554, 190] width 171 height 44
click at [632, 159] on span "button" at bounding box center [627, 158] width 28 height 14
click at [536, 269] on div "Handle Chats with AI Respond to fan messages with AI — Izzy chats, flirts, and …" at bounding box center [534, 216] width 232 height 152
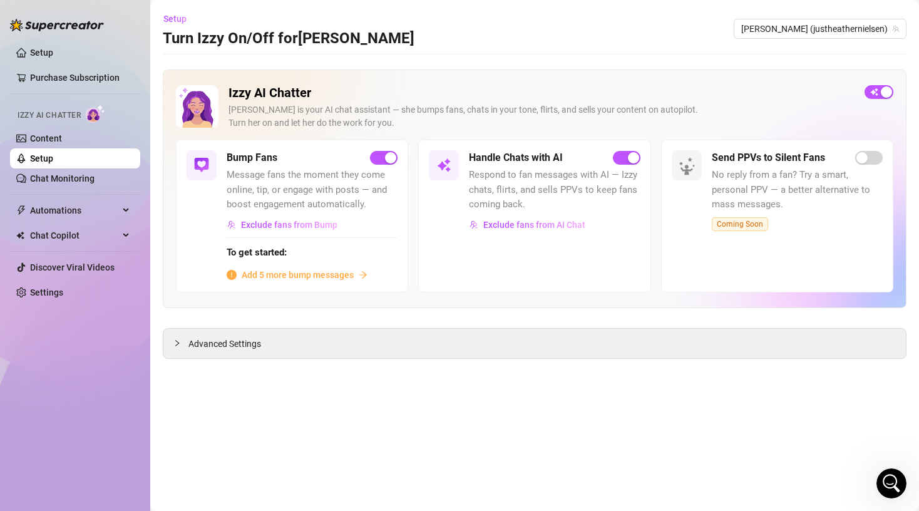
click at [535, 269] on div "Handle Chats with AI Respond to fan messages with AI — Izzy chats, flirts, and …" at bounding box center [534, 216] width 232 height 152
click at [539, 229] on span "Exclude fans from AI Chat" at bounding box center [534, 225] width 102 height 10
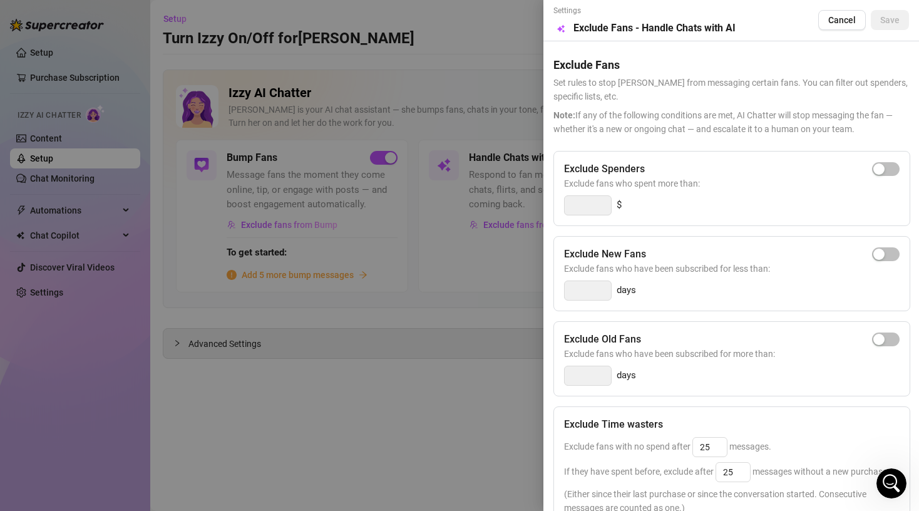
click at [636, 61] on h5 "Exclude Fans" at bounding box center [732, 64] width 356 height 17
click at [698, 411] on div "Exclude Time wasters Exclude fans with no spend after 25 messages. If they have…" at bounding box center [732, 465] width 357 height 119
click at [889, 164] on span "button" at bounding box center [886, 169] width 28 height 14
type input "300"
click at [892, 257] on span "button" at bounding box center [886, 254] width 28 height 14
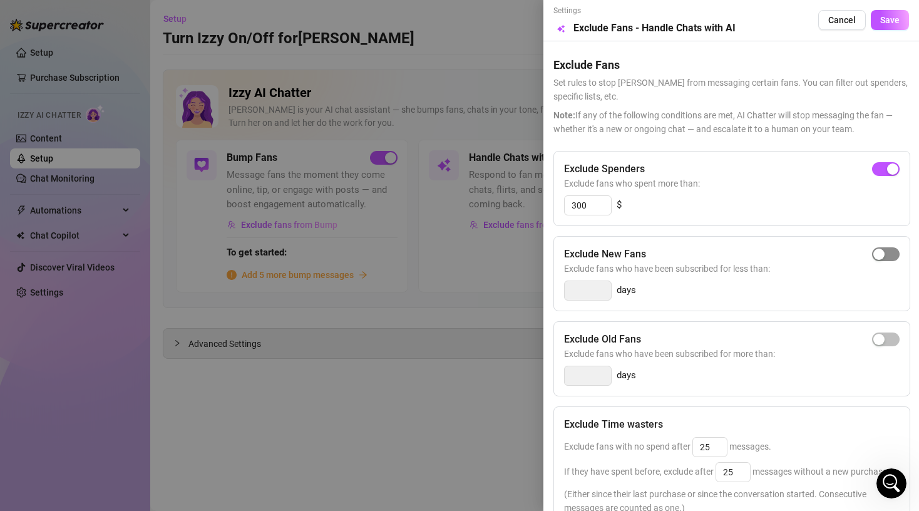
type input "3"
click at [891, 346] on span "button" at bounding box center [886, 340] width 28 height 14
type input "14"
click at [791, 120] on span "Note: If any of the following conditions are met, AI Chatter will stop messagin…" at bounding box center [732, 122] width 356 height 28
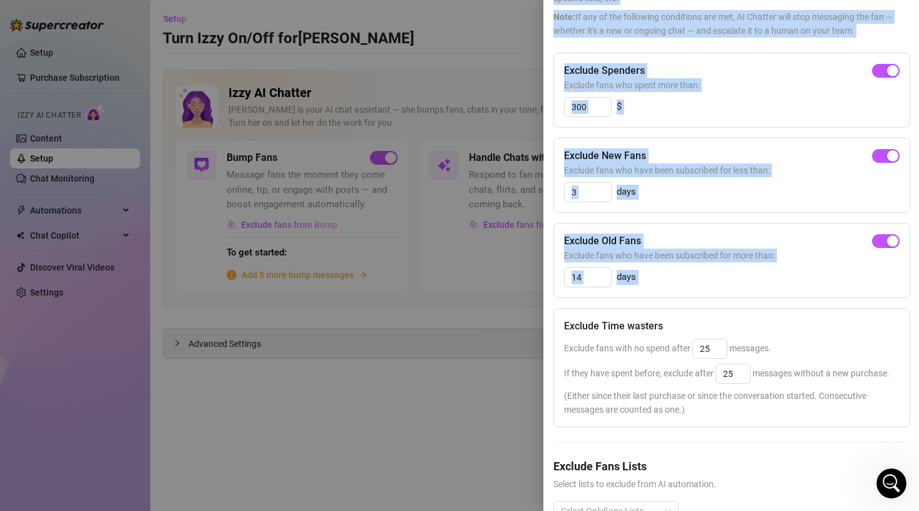
scroll to position [133, 0]
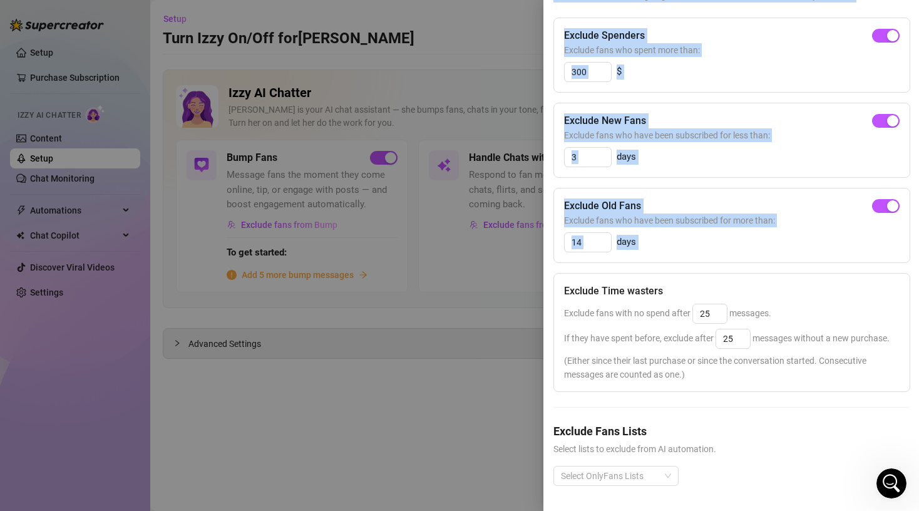
drag, startPoint x: 636, startPoint y: 412, endPoint x: 642, endPoint y: 508, distance: 96.0
click at [644, 510] on div "Settings Preview Exclude Fans - Handle Chats with AI Cancel Save Exclude Fans S…" at bounding box center [732, 255] width 376 height 511
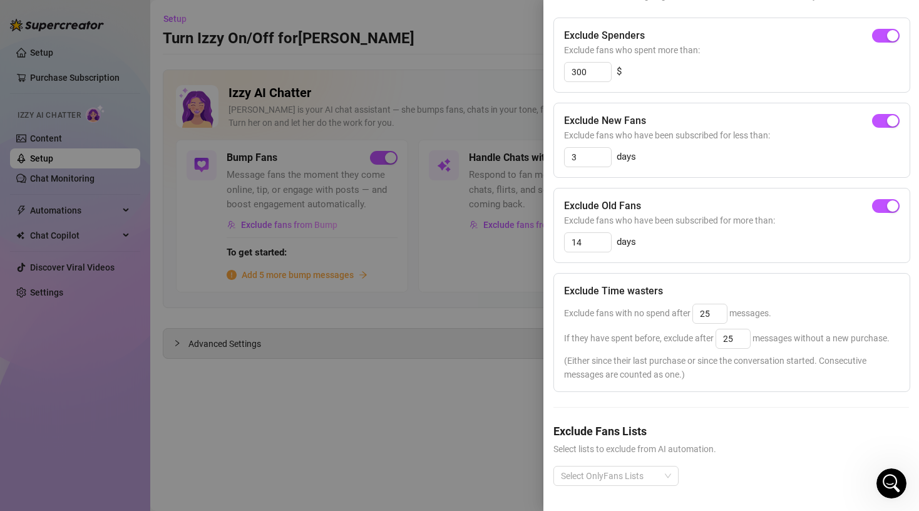
click at [640, 413] on div "Exclude Spenders Exclude fans who spent more than: 300 $ Exclude New Fans Exclu…" at bounding box center [732, 262] width 356 height 488
click at [642, 400] on div "Exclude Spenders Exclude fans who spent more than: 300 $ Exclude New Fans Exclu…" at bounding box center [732, 262] width 356 height 488
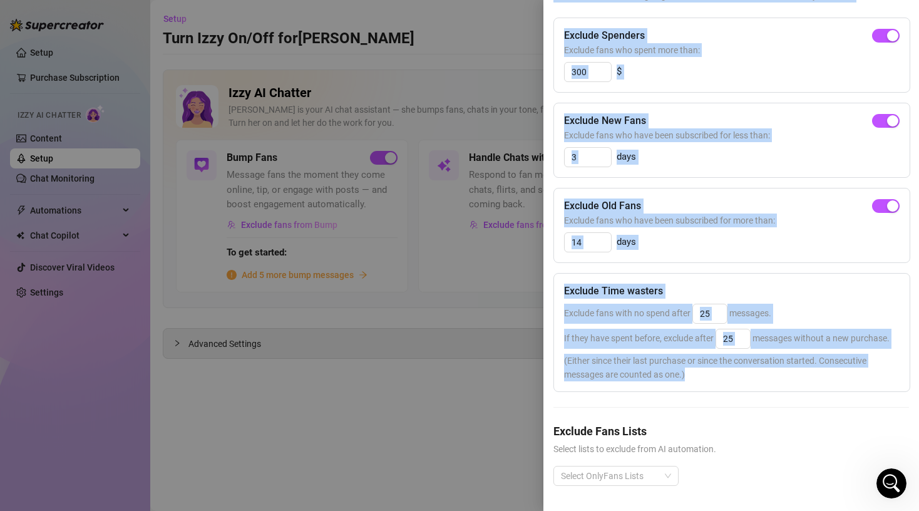
drag, startPoint x: 642, startPoint y: 400, endPoint x: 657, endPoint y: 535, distance: 136.1
click at [657, 510] on html "Setup Purchase Subscription Izzy AI Chatter Content Setup Chat Monitoring Autom…" at bounding box center [459, 255] width 919 height 511
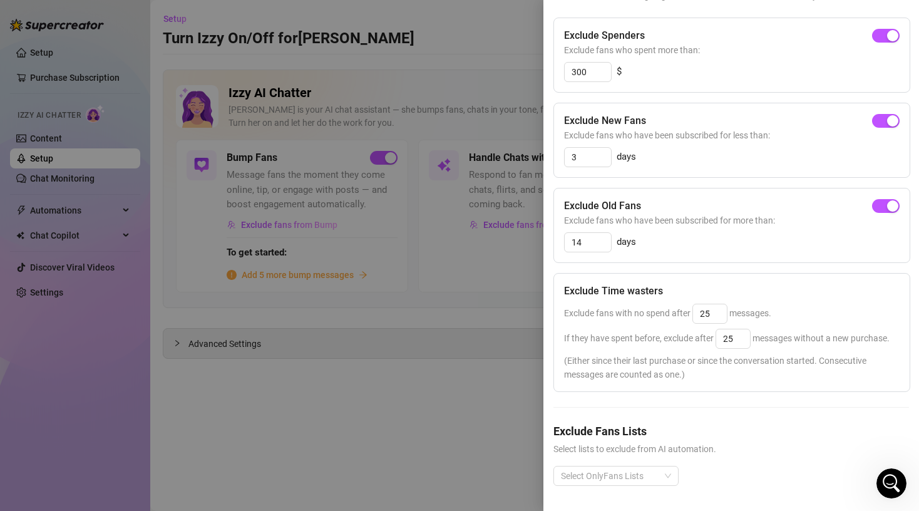
click at [675, 432] on h5 "Exclude Fans Lists" at bounding box center [732, 431] width 356 height 17
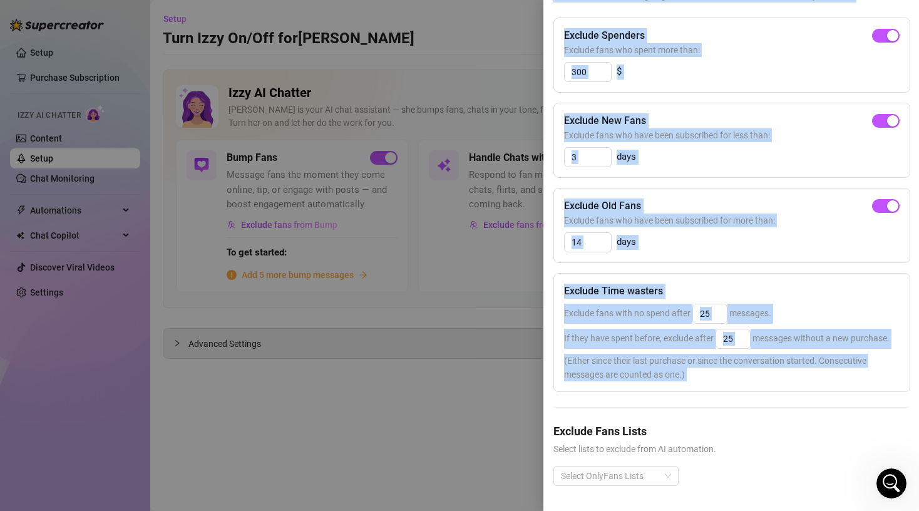
drag, startPoint x: 663, startPoint y: 421, endPoint x: 672, endPoint y: 542, distance: 120.6
click at [672, 510] on html "Setup Purchase Subscription Izzy AI Chatter Content Setup Chat Monitoring Autom…" at bounding box center [459, 255] width 919 height 511
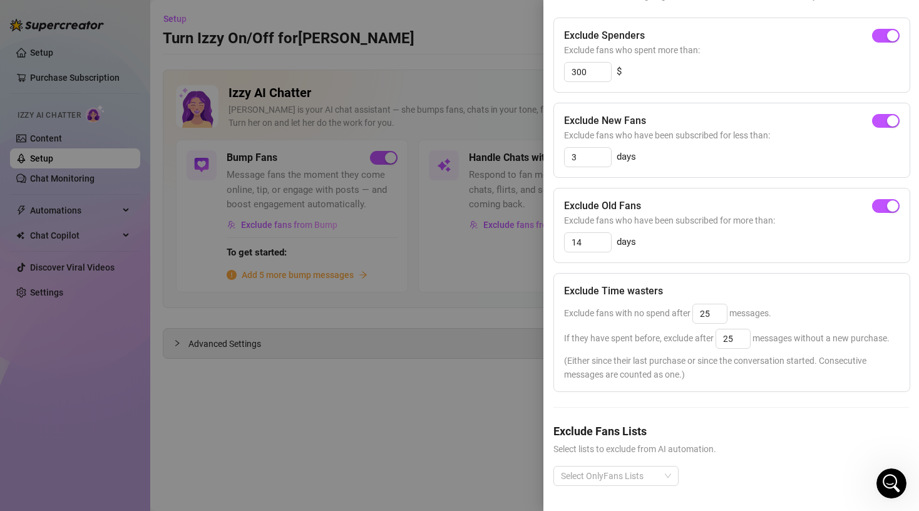
click at [669, 414] on div "Exclude Spenders Exclude fans who spent more than: 300 $ Exclude New Fans Exclu…" at bounding box center [732, 262] width 356 height 488
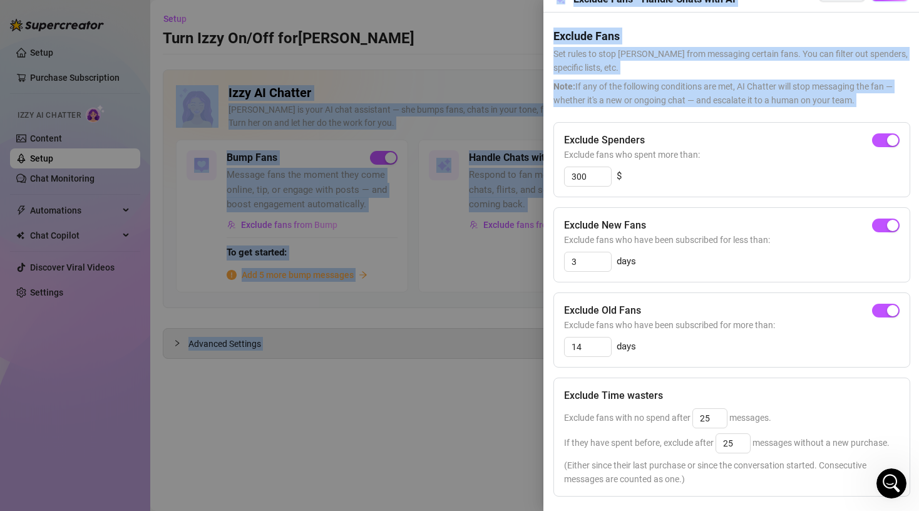
scroll to position [0, 0]
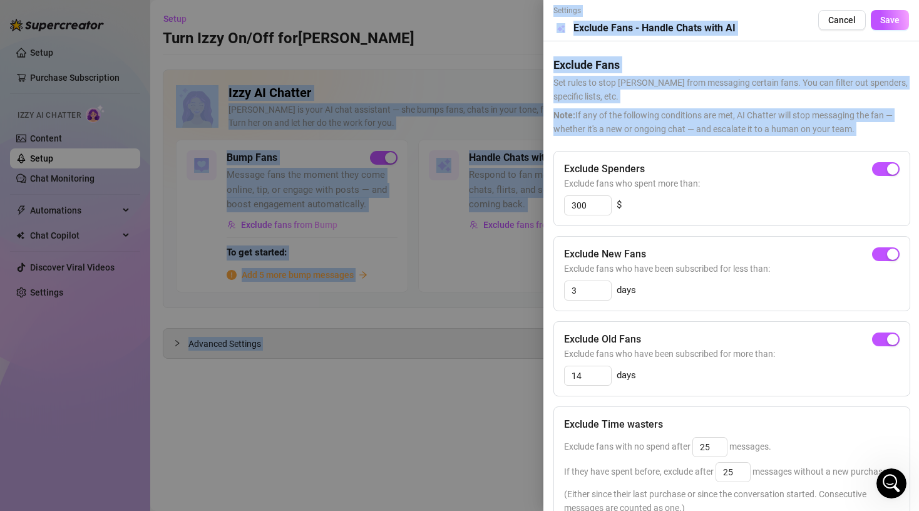
drag, startPoint x: 637, startPoint y: 21, endPoint x: 634, endPoint y: -7, distance: 27.7
click at [634, 0] on html "Setup Purchase Subscription Izzy AI Chatter Content Setup Chat Monitoring Autom…" at bounding box center [459, 255] width 919 height 511
click at [676, 58] on h5 "Exclude Fans" at bounding box center [732, 64] width 356 height 17
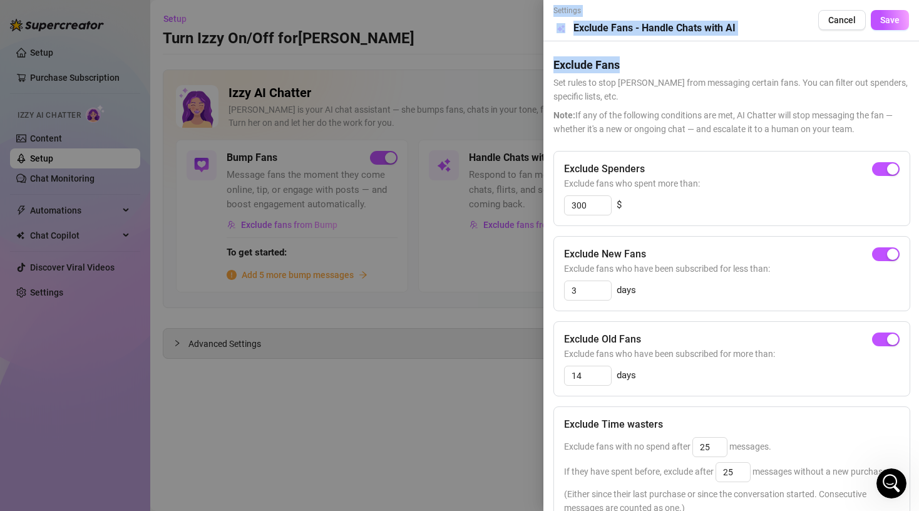
drag, startPoint x: 652, startPoint y: 58, endPoint x: 652, endPoint y: 4, distance: 53.2
click at [652, 4] on div "Settings Preview Exclude Fans - Handle Chats with AI Cancel Save Exclude Fans S…" at bounding box center [732, 255] width 376 height 511
click at [659, 63] on h5 "Exclude Fans" at bounding box center [732, 64] width 356 height 17
click at [632, 317] on div "Exclude Spenders Exclude fans who spent more than: 300 $ Exclude New Fans Exclu…" at bounding box center [732, 395] width 356 height 488
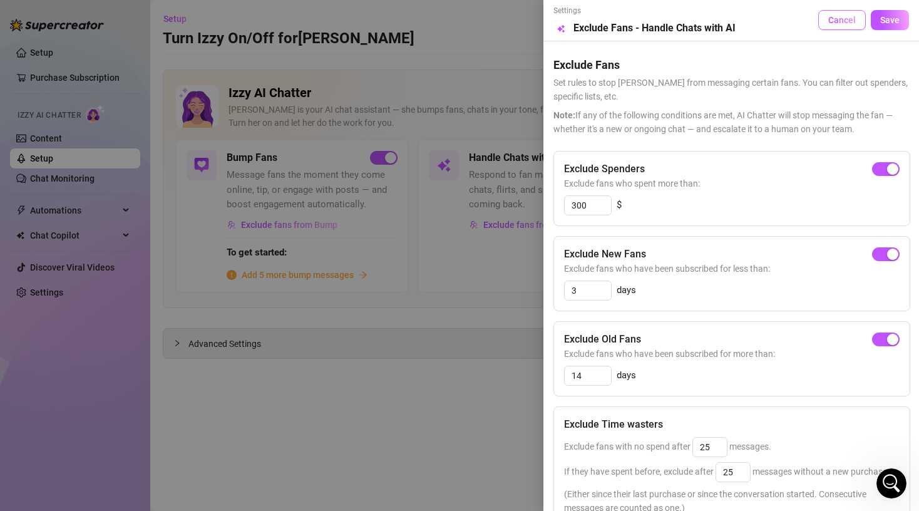
click at [843, 21] on span "Cancel" at bounding box center [842, 20] width 28 height 10
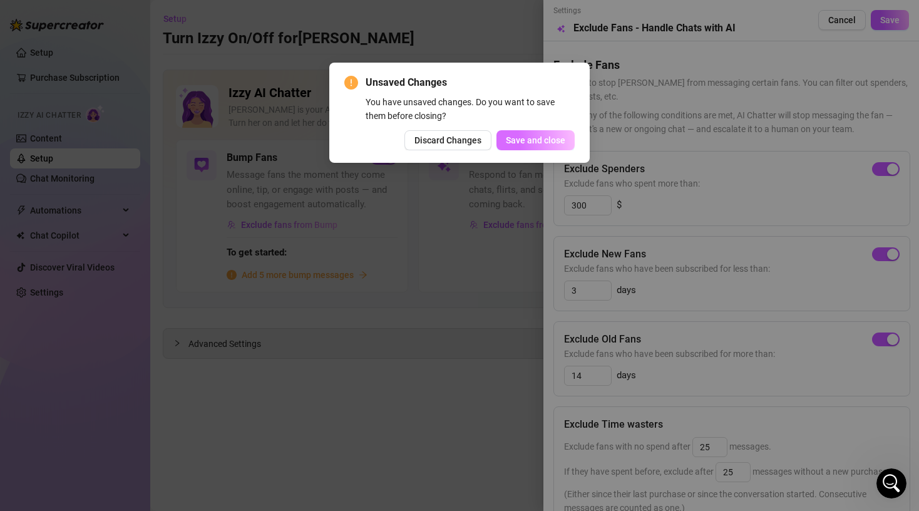
click at [540, 141] on span "Save and close" at bounding box center [535, 140] width 59 height 10
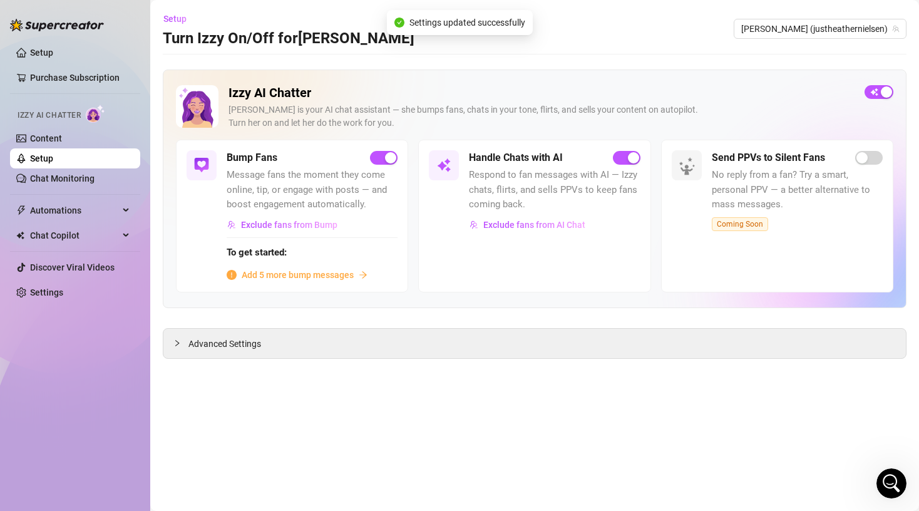
click at [564, 291] on div "Handle Chats with AI Respond to fan messages with AI — Izzy chats, flirts, and …" at bounding box center [534, 216] width 232 height 152
click at [309, 226] on span "Exclude fans from Bump" at bounding box center [289, 225] width 96 height 10
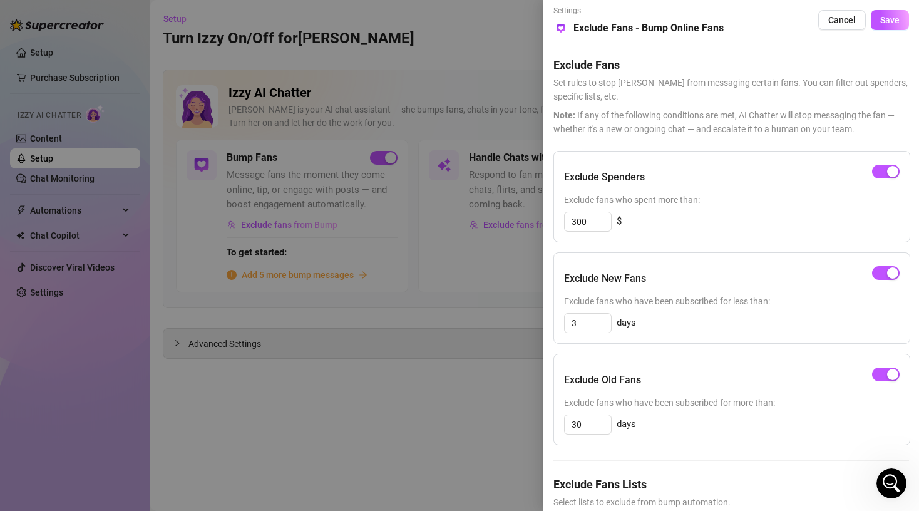
click at [740, 138] on div "Exclude Fans Set rules to stop [PERSON_NAME] from messaging certain fans. You c…" at bounding box center [732, 302] width 356 height 523
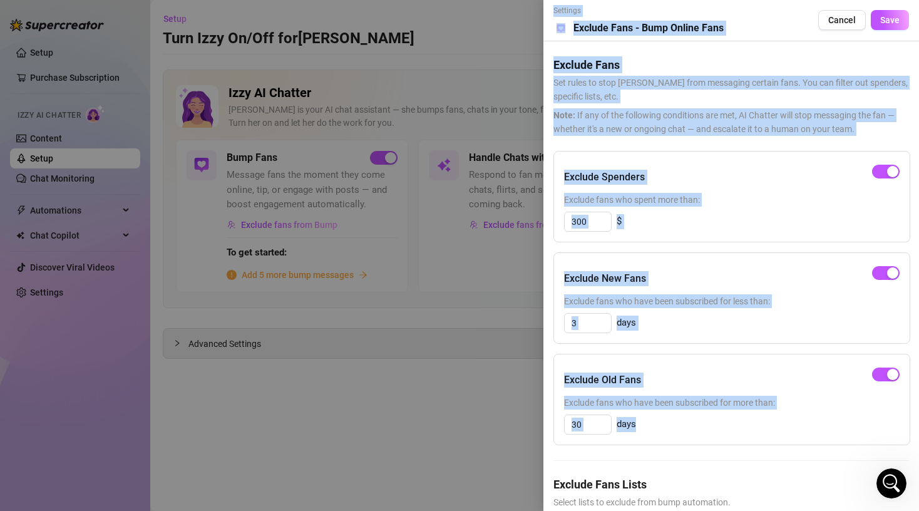
drag, startPoint x: 671, startPoint y: 458, endPoint x: 678, endPoint y: 523, distance: 64.9
click at [678, 510] on html "Setup Purchase Subscription Izzy AI Chatter Content Setup Chat Monitoring Autom…" at bounding box center [459, 255] width 919 height 511
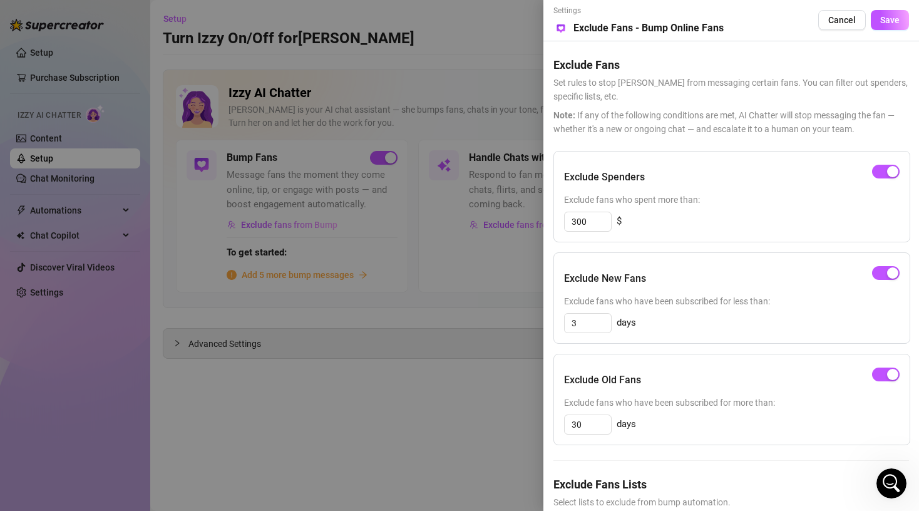
click at [632, 466] on div "Exclude Spenders Exclude fans who spent more than: 300 $ Exclude New Fans Exclu…" at bounding box center [732, 357] width 356 height 413
drag, startPoint x: 597, startPoint y: 468, endPoint x: 602, endPoint y: 488, distance: 20.8
click at [602, 488] on div "Exclude Spenders Exclude fans who spent more than: 300 $ Exclude New Fans Exclu…" at bounding box center [732, 357] width 356 height 413
click at [602, 488] on h5 "Exclude Fans Lists" at bounding box center [732, 484] width 356 height 17
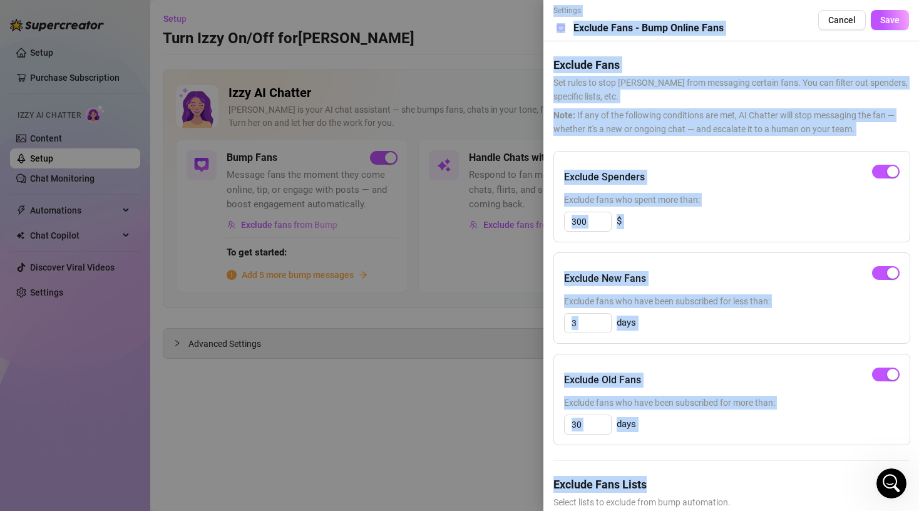
drag, startPoint x: 678, startPoint y: 486, endPoint x: 675, endPoint y: 534, distance: 47.7
click at [675, 510] on html "Setup Purchase Subscription Izzy AI Chatter Content Setup Chat Monitoring Autom…" at bounding box center [459, 255] width 919 height 511
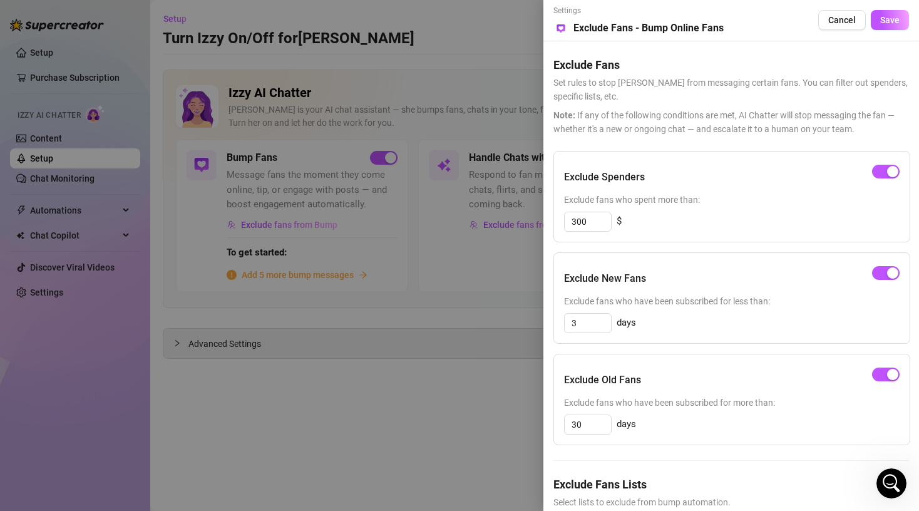
click at [770, 496] on span "Select lists to exclude from bump automation." at bounding box center [732, 502] width 356 height 14
click at [416, 415] on div at bounding box center [459, 255] width 919 height 511
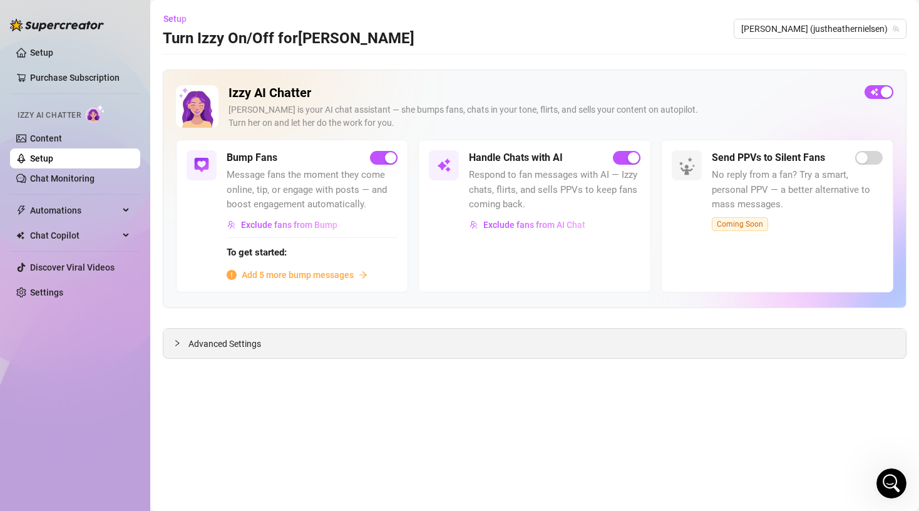
click at [193, 339] on span "Advanced Settings" at bounding box center [224, 344] width 73 height 14
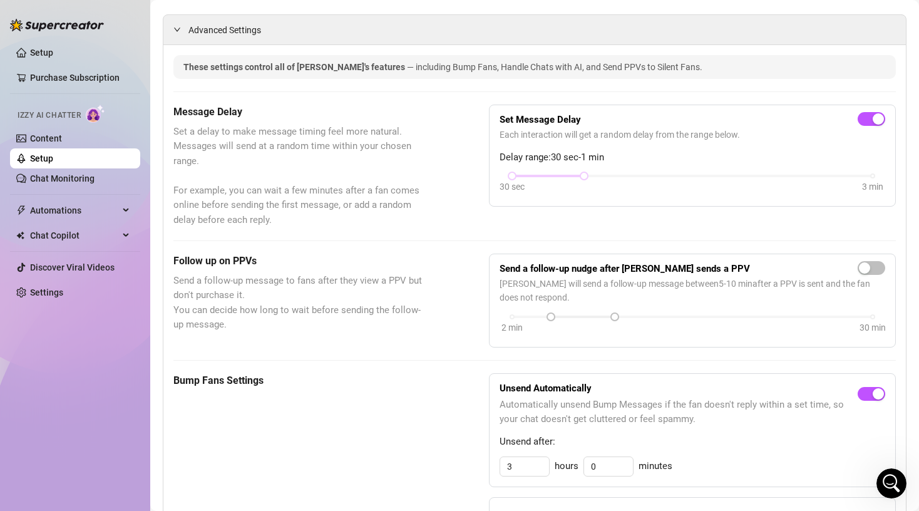
scroll to position [307, 0]
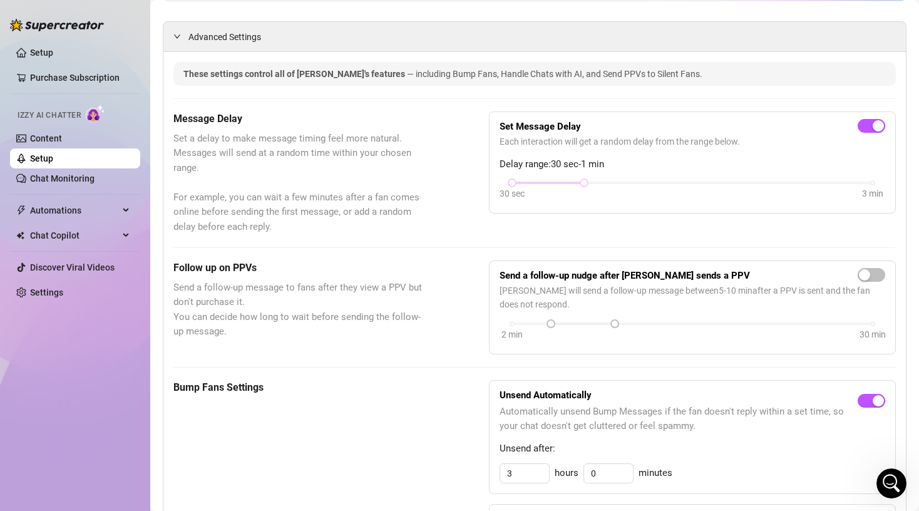
click at [58, 180] on link "Chat Monitoring" at bounding box center [62, 178] width 64 height 10
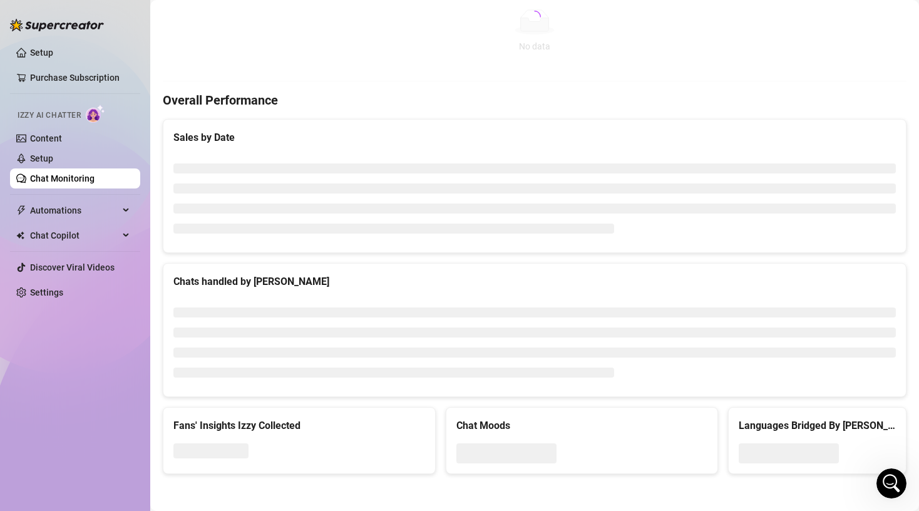
scroll to position [307, 0]
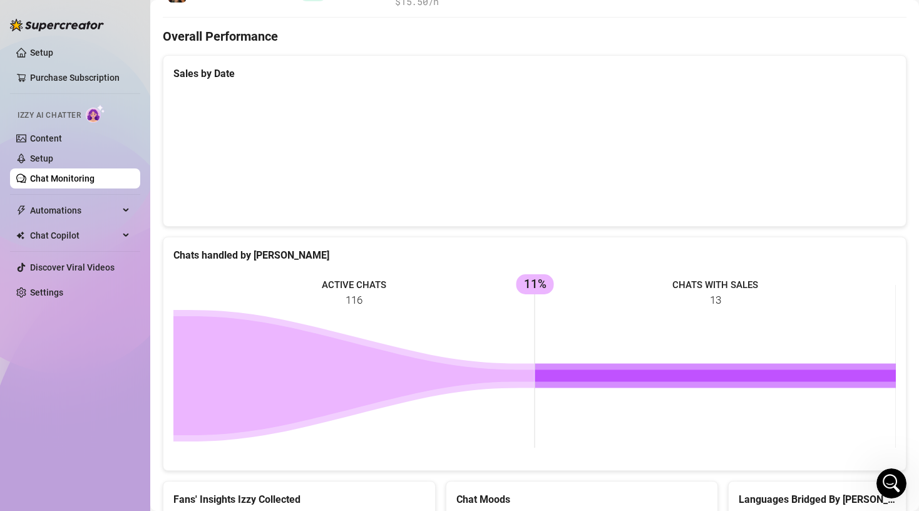
click at [155, 284] on main "Chat Monitoring Performance Metrics Last 30 days Total AI Sales & Tips $527 AI …" at bounding box center [534, 139] width 769 height 892
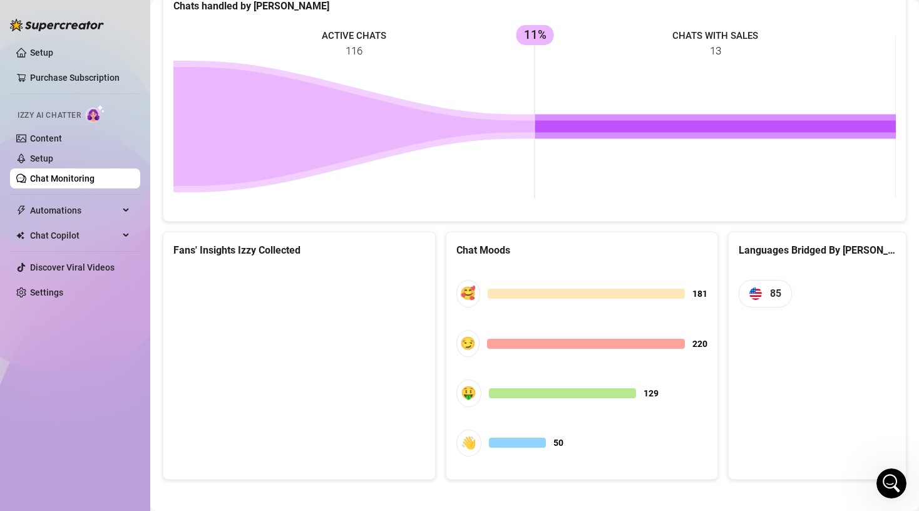
scroll to position [562, 0]
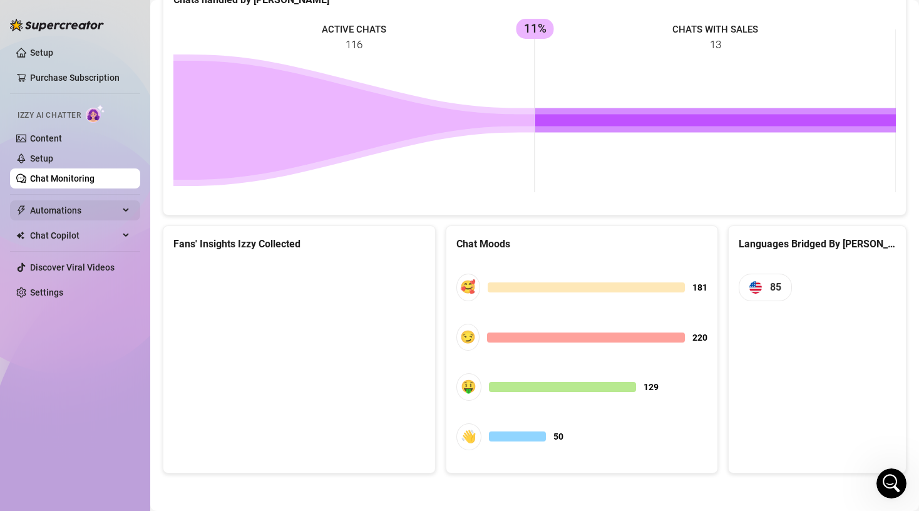
click at [69, 207] on span "Automations" at bounding box center [74, 210] width 89 height 20
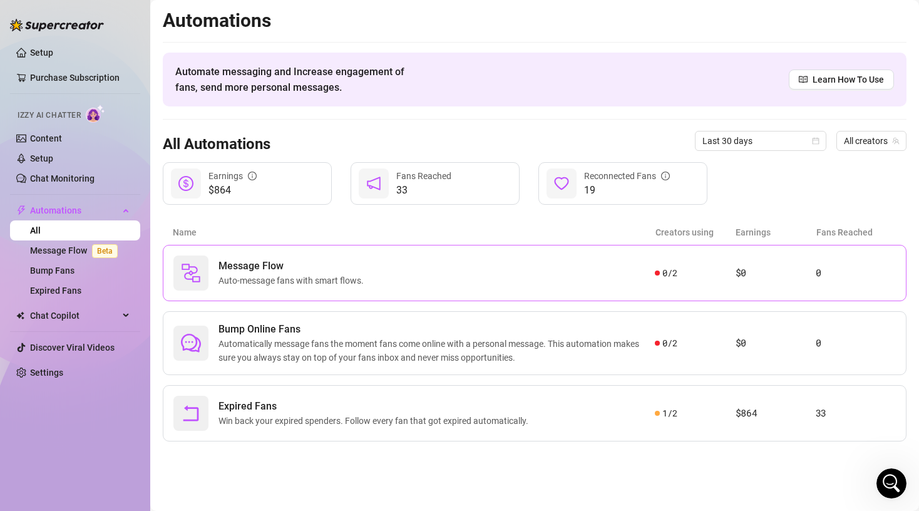
click at [738, 269] on article "$0" at bounding box center [776, 273] width 80 height 15
click at [341, 346] on span "Automatically message fans the moment fans come online with a personal message.…" at bounding box center [437, 351] width 436 height 28
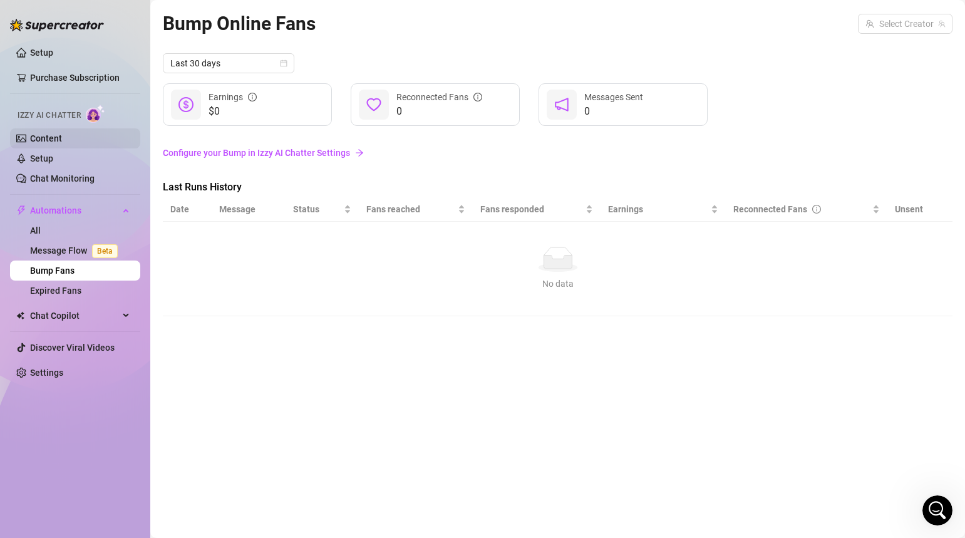
click at [58, 135] on link "Content" at bounding box center [46, 138] width 32 height 10
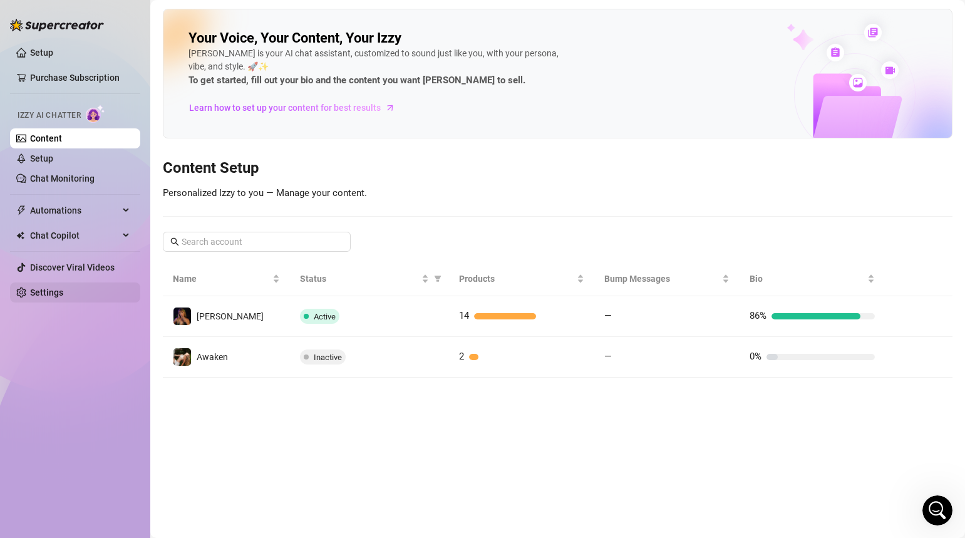
click at [54, 297] on link "Settings" at bounding box center [46, 292] width 33 height 10
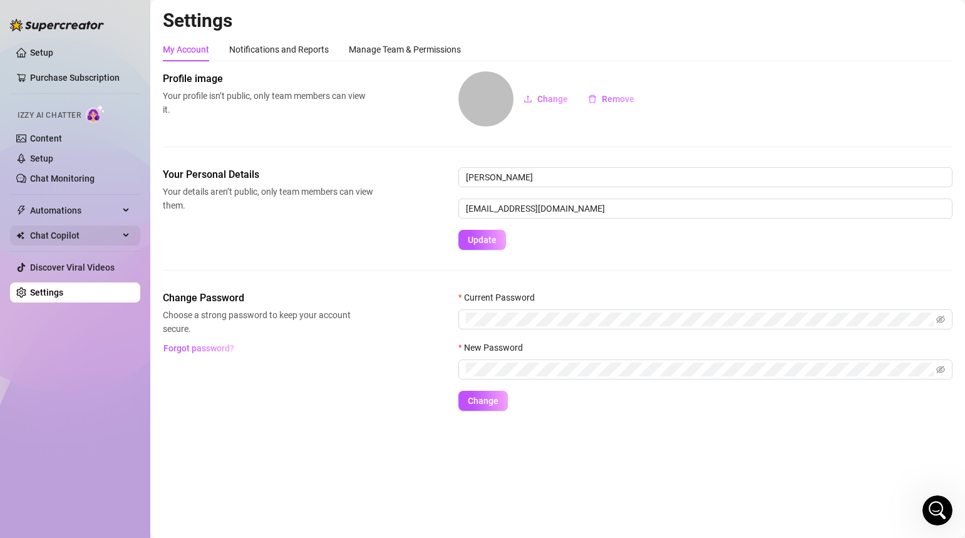
click at [49, 235] on span "Chat Copilot" at bounding box center [74, 235] width 89 height 20
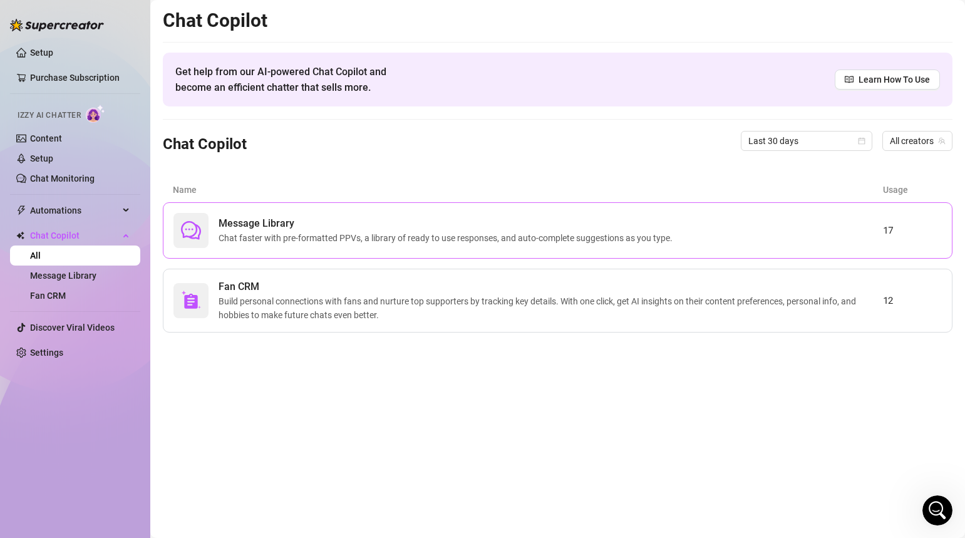
click at [578, 227] on span "Message Library" at bounding box center [448, 223] width 459 height 15
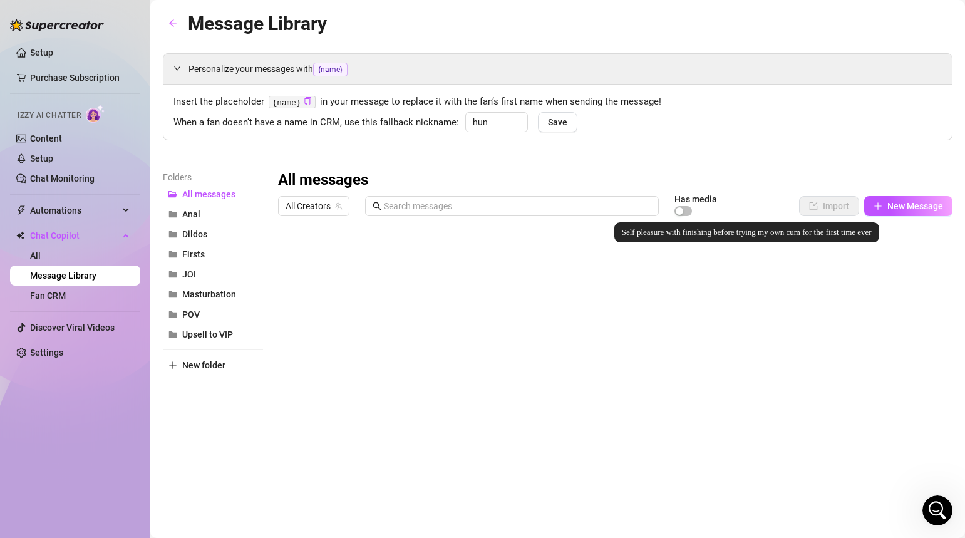
click at [730, 255] on div at bounding box center [615, 361] width 674 height 279
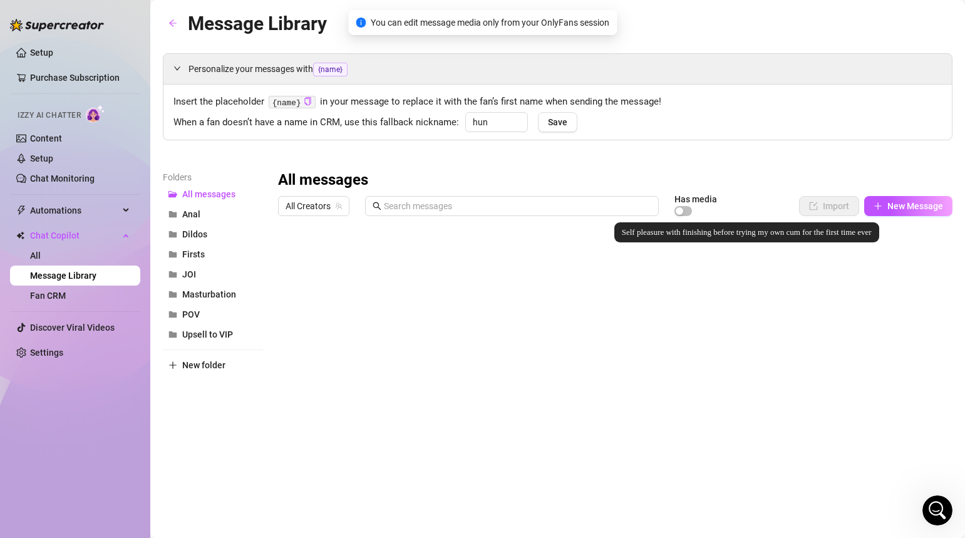
click at [757, 257] on div at bounding box center [615, 361] width 674 height 279
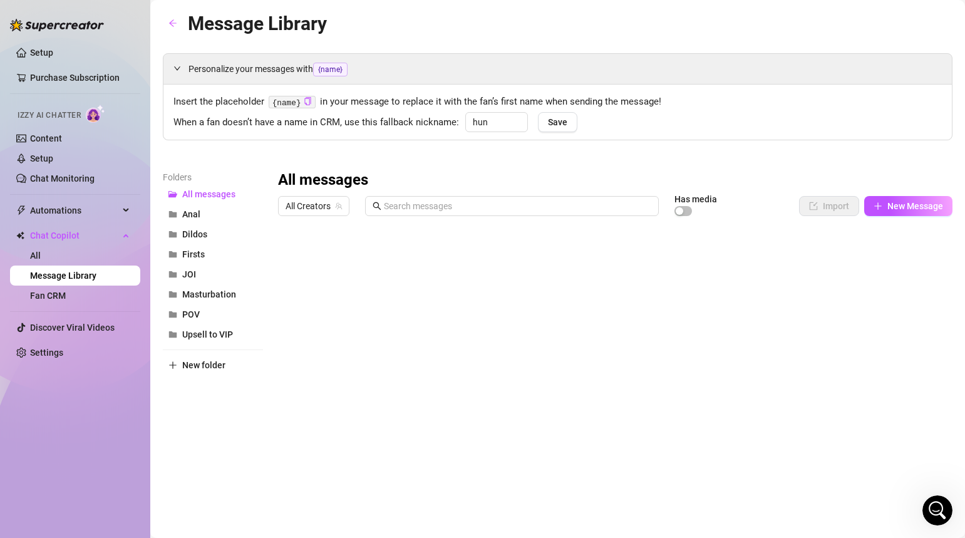
click at [212, 445] on div "Folders All messages Anal Dildos Firsts JOI Masturbation POV Upsell to VIP New …" at bounding box center [213, 335] width 100 height 331
click at [201, 419] on div "Folders All messages Anal Dildos Firsts JOI Masturbation POV Upsell to VIP New …" at bounding box center [213, 335] width 100 height 331
click at [170, 24] on icon "arrow-left" at bounding box center [173, 23] width 8 height 7
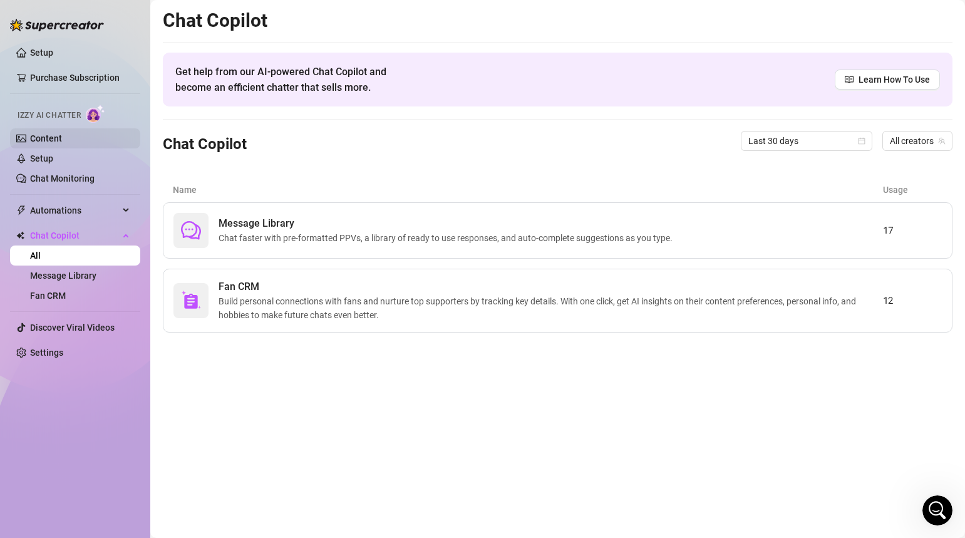
click at [58, 142] on link "Content" at bounding box center [46, 138] width 32 height 10
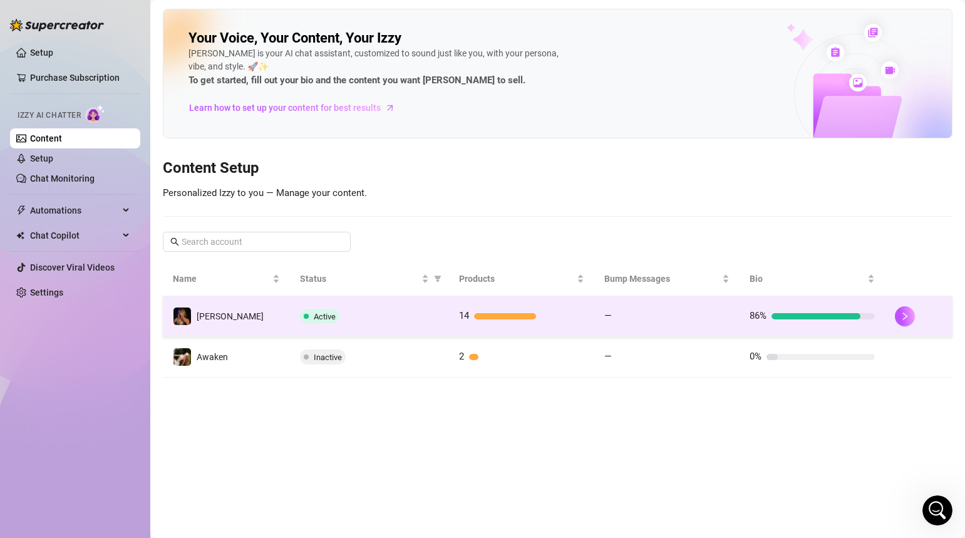
click at [388, 329] on td "Active" at bounding box center [370, 316] width 160 height 41
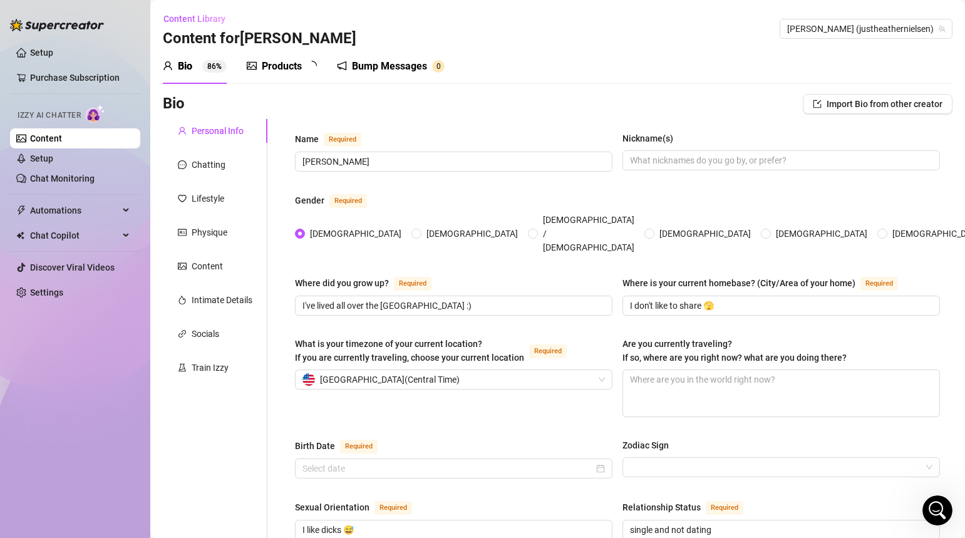
radio input "true"
type input "[DATE]"
click at [62, 142] on link "Content" at bounding box center [46, 138] width 32 height 10
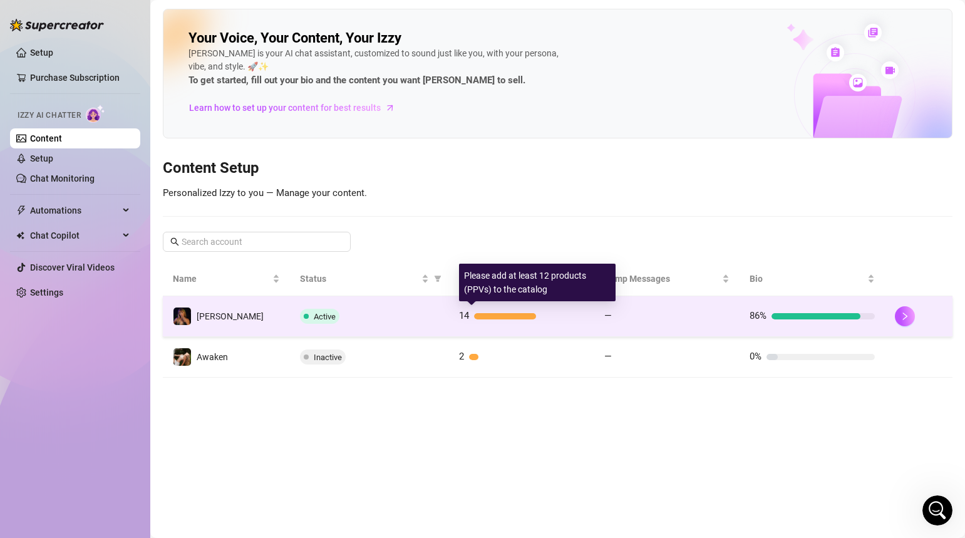
click at [436, 316] on div "Active" at bounding box center [370, 316] width 140 height 15
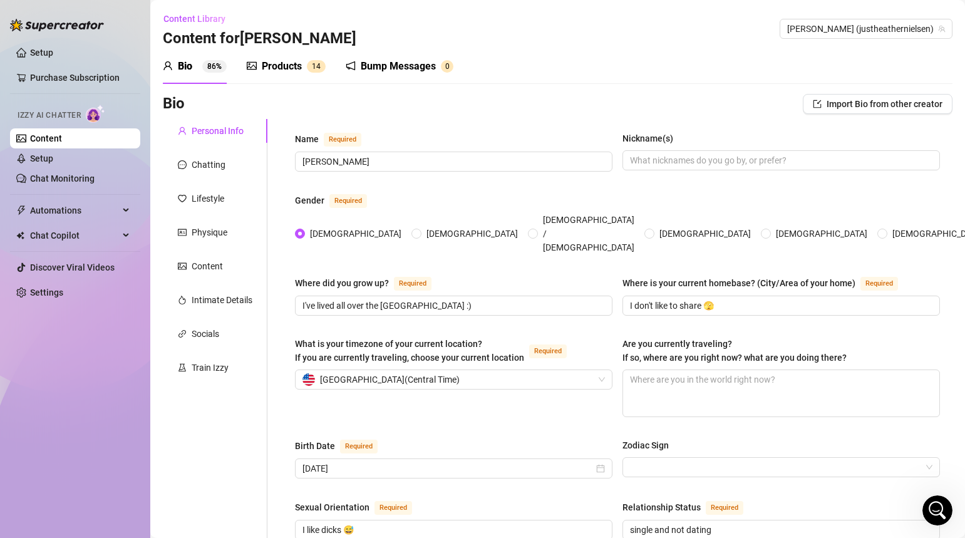
click at [289, 66] on div "Products" at bounding box center [282, 66] width 40 height 15
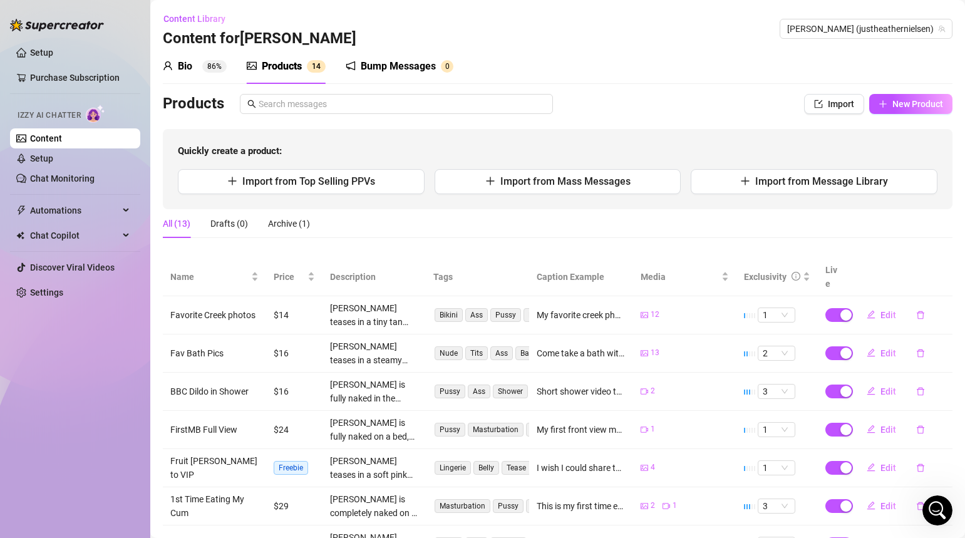
click at [433, 219] on div "All (13) Drafts (0) Archive (1)" at bounding box center [558, 223] width 790 height 29
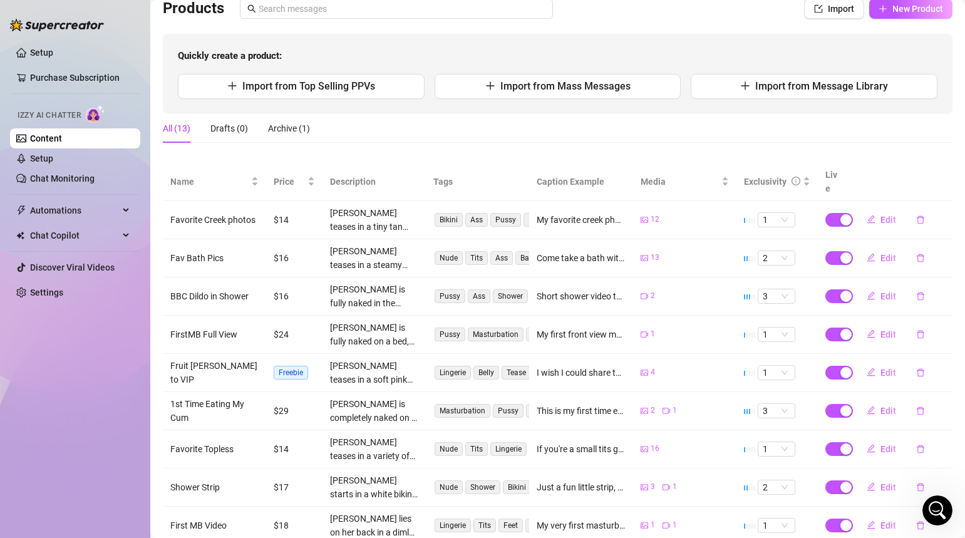
scroll to position [100, 0]
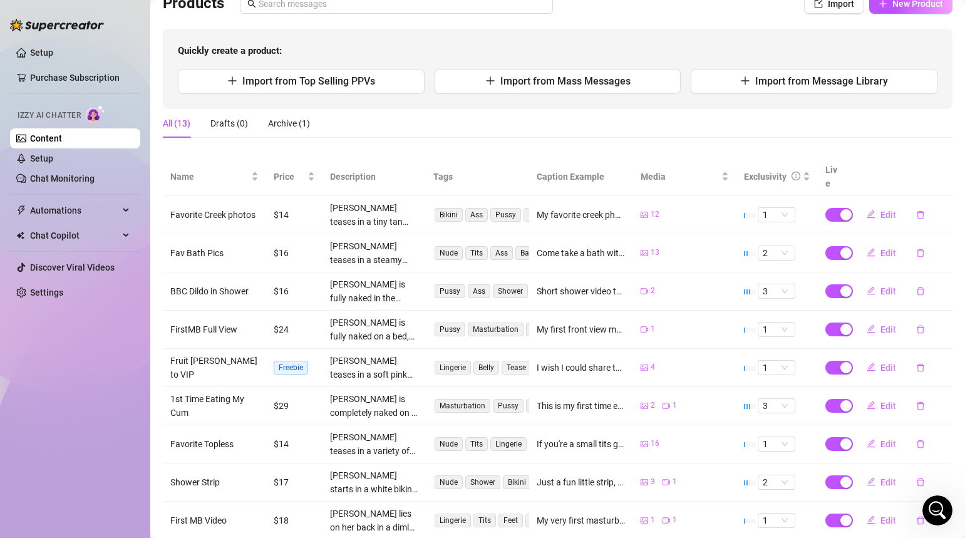
click at [286, 203] on td "$14" at bounding box center [294, 215] width 56 height 38
click at [884, 210] on span "Edit" at bounding box center [888, 215] width 16 height 10
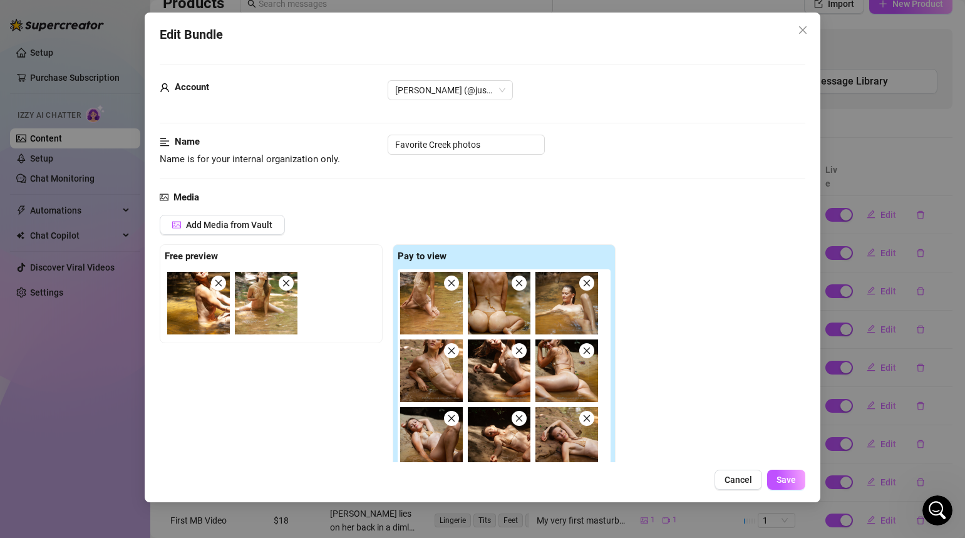
click at [736, 477] on span "Cancel" at bounding box center [739, 480] width 28 height 10
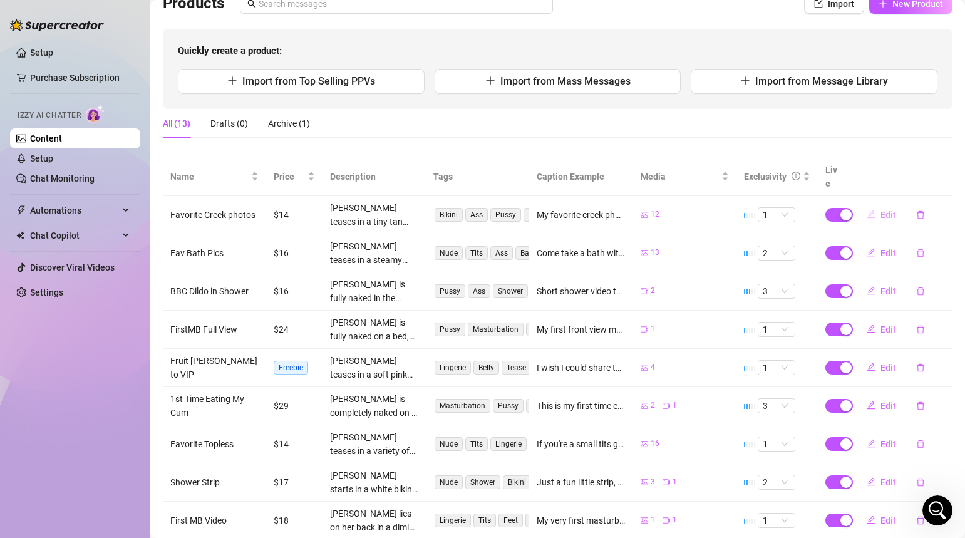
click at [888, 210] on span "Edit" at bounding box center [888, 215] width 16 height 10
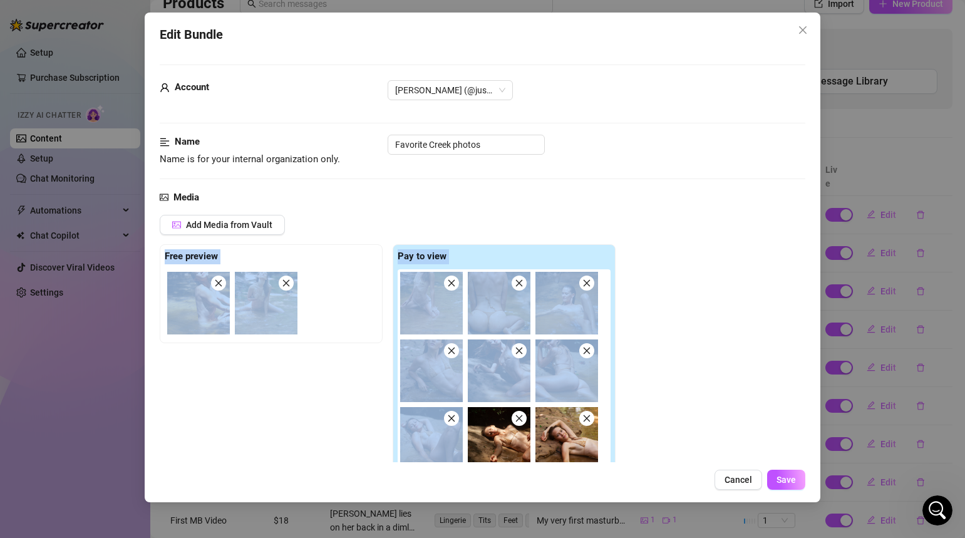
drag, startPoint x: 321, startPoint y: 193, endPoint x: 368, endPoint y: 518, distance: 328.4
click at [367, 510] on div "Edit Bundle Account [PERSON_NAME] (@justheathernielsen) Name Name is for your i…" at bounding box center [482, 269] width 965 height 538
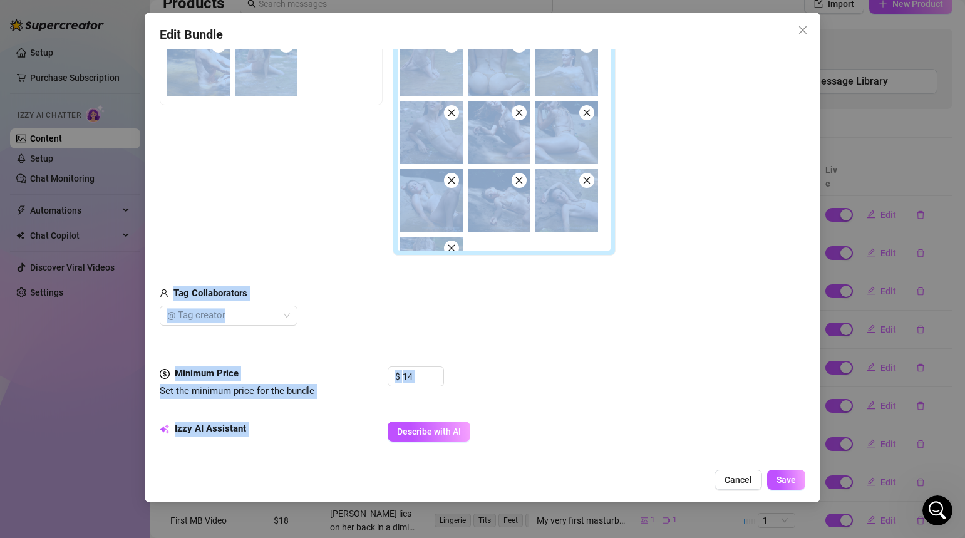
click at [286, 183] on div "Free preview Pay to view" at bounding box center [388, 130] width 456 height 249
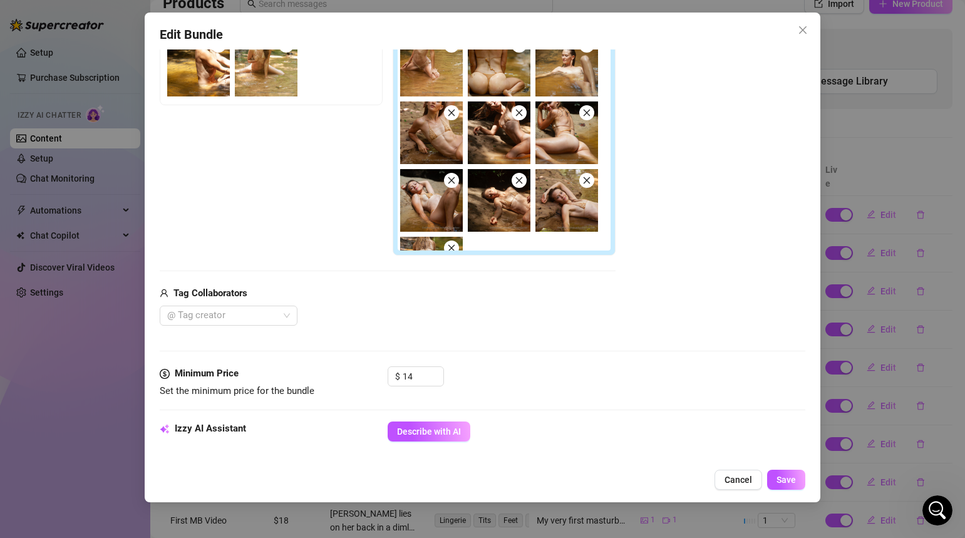
click at [517, 433] on div "Describe with AI" at bounding box center [597, 431] width 418 height 20
click at [274, 340] on div "Media Add Media from Vault Free preview Pay to view Tag Collaborators @ Tag cre…" at bounding box center [483, 159] width 646 height 415
drag, startPoint x: 310, startPoint y: 423, endPoint x: 312, endPoint y: 528, distance: 104.6
click at [312, 510] on div "Edit Bundle Account [PERSON_NAME] (@justheathernielsen) Name Name is for your i…" at bounding box center [482, 269] width 965 height 538
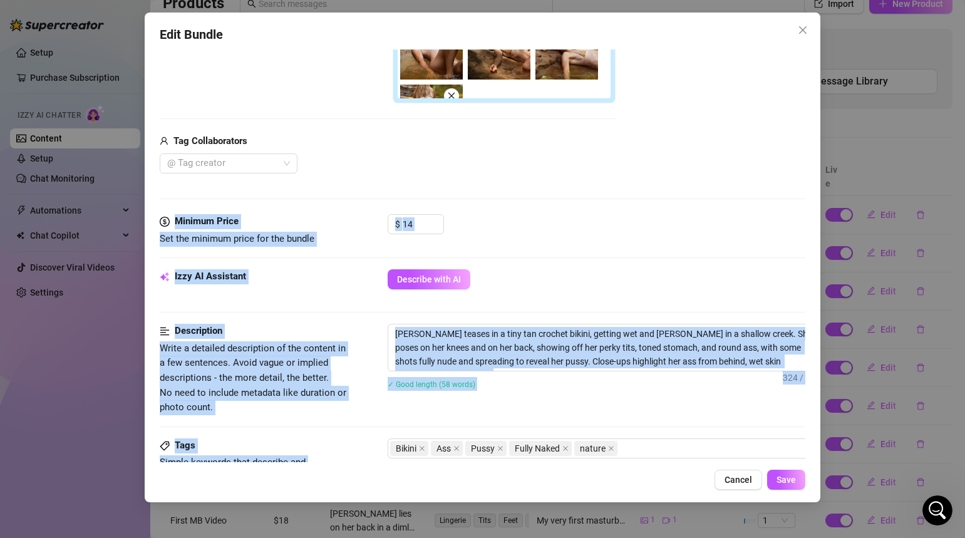
drag, startPoint x: 293, startPoint y: 359, endPoint x: 326, endPoint y: 481, distance: 126.4
click at [326, 481] on div "Edit Bundle Account [PERSON_NAME] (@justheathernielsen) Name Name is for your i…" at bounding box center [483, 258] width 676 height 490
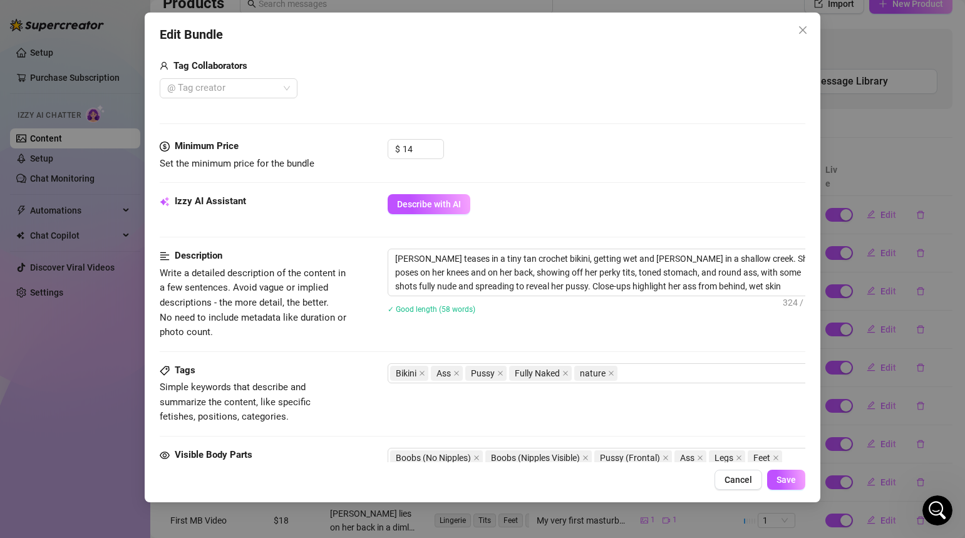
click at [278, 227] on div "Izzy AI Assistant Describe with AI" at bounding box center [483, 221] width 646 height 54
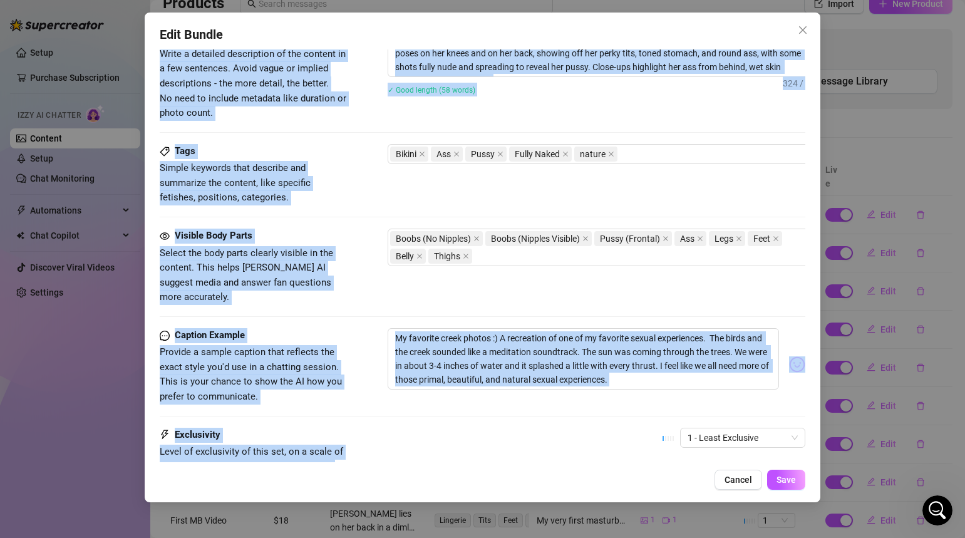
scroll to position [790, 0]
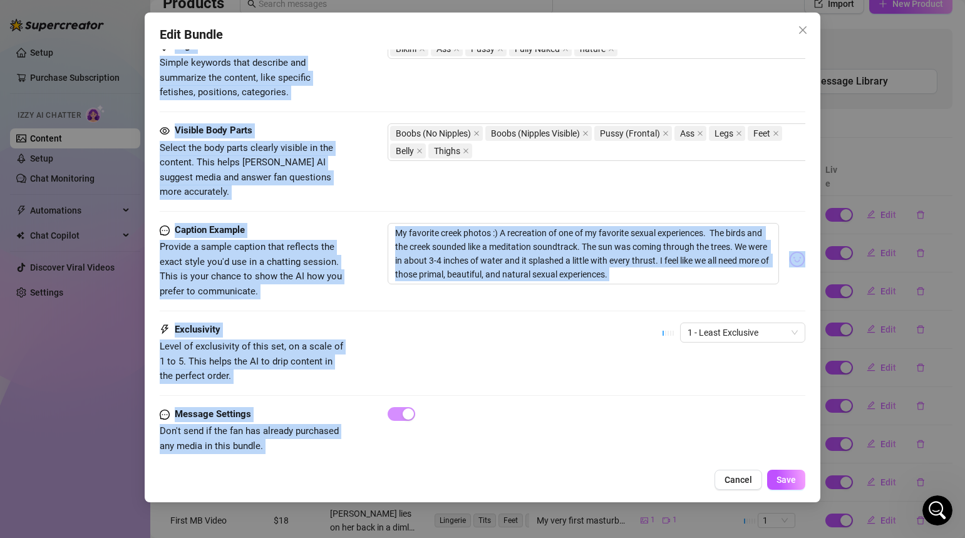
drag, startPoint x: 277, startPoint y: 227, endPoint x: 334, endPoint y: 481, distance: 260.5
click at [334, 481] on div "Edit Bundle Account [PERSON_NAME] (@justheathernielsen) Name Name is for your i…" at bounding box center [483, 258] width 676 height 490
click at [362, 322] on div "Exclusivity Level of exclusivity of this set, on a scale of 1 to 5. This helps …" at bounding box center [483, 352] width 646 height 61
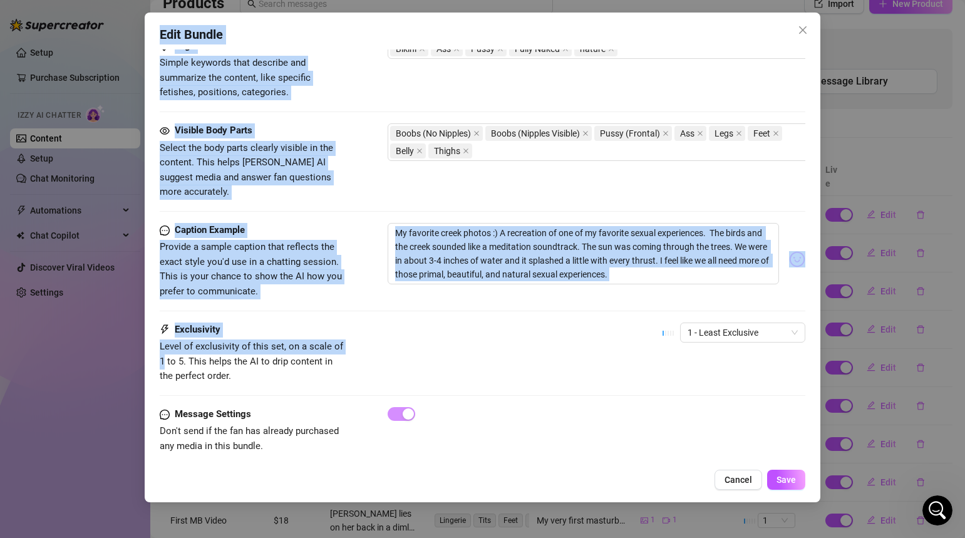
drag, startPoint x: 366, startPoint y: 334, endPoint x: 385, endPoint y: 570, distance: 236.8
click at [385, 510] on html "Setup Purchase Subscription Izzy AI Chatter Content Setup Chat Monitoring Autom…" at bounding box center [482, 269] width 965 height 538
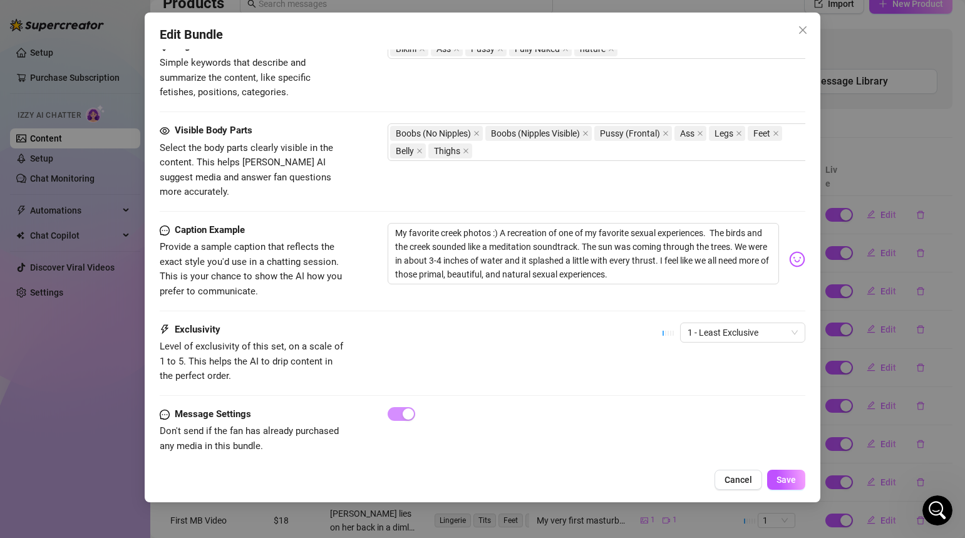
click at [339, 465] on div "Edit Bundle Account [PERSON_NAME] (@justheathernielsen) Name Name is for your i…" at bounding box center [483, 258] width 676 height 490
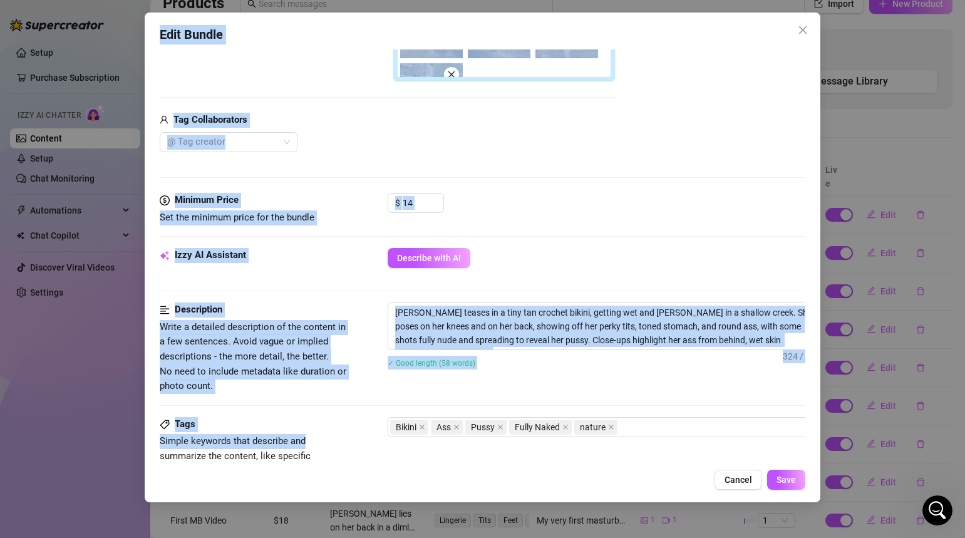
drag, startPoint x: 326, startPoint y: 59, endPoint x: 322, endPoint y: 14, distance: 45.2
click at [323, 9] on div "Edit Bundle Account [PERSON_NAME] (@justheathernielsen) Name Name is for your i…" at bounding box center [482, 269] width 965 height 538
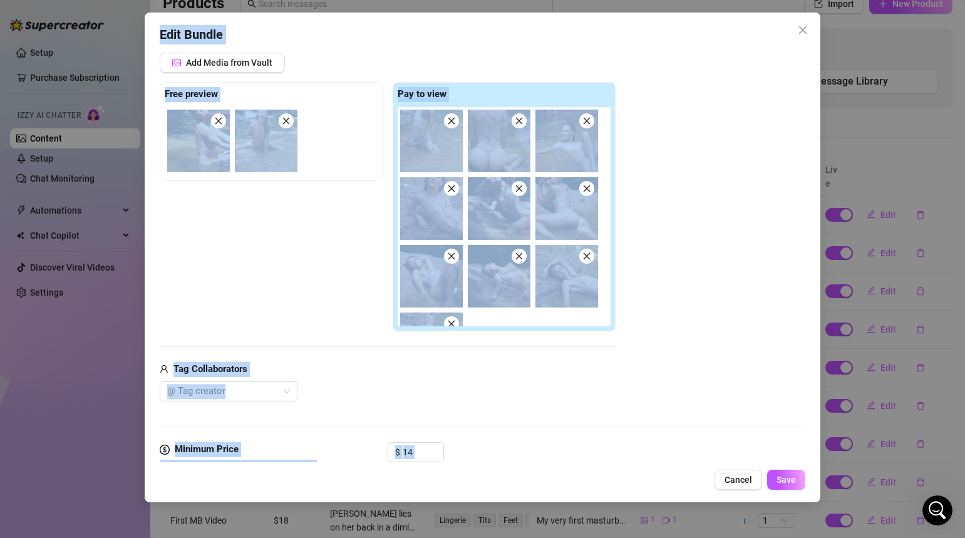
click at [349, 386] on div "@ Tag creator" at bounding box center [388, 391] width 456 height 20
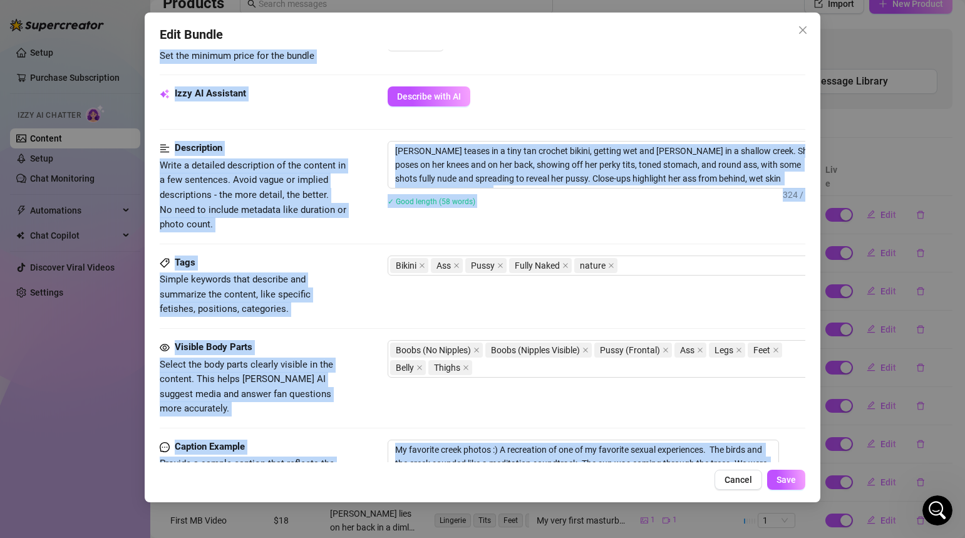
drag, startPoint x: 349, startPoint y: 393, endPoint x: 351, endPoint y: 496, distance: 103.3
click at [351, 497] on div "Edit Bundle Account [PERSON_NAME] (@justheathernielsen) Name Name is for your i…" at bounding box center [483, 258] width 676 height 490
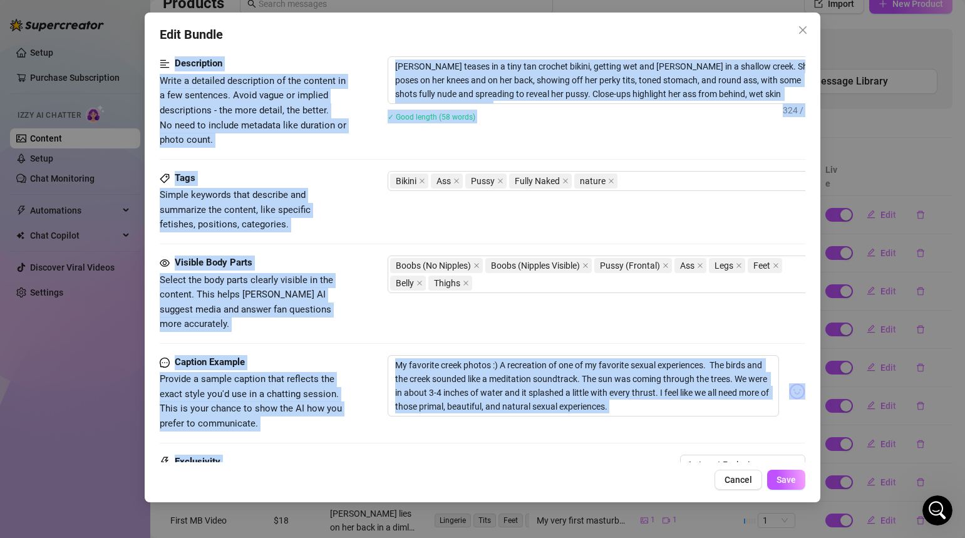
click at [343, 106] on span "Write a detailed description of the content in a few sentences. Avoid vague or …" at bounding box center [254, 111] width 188 height 74
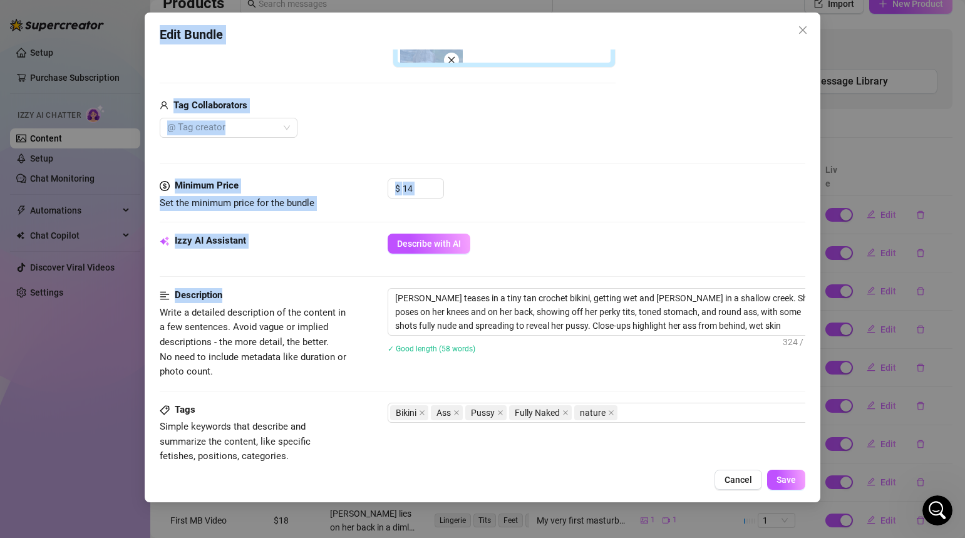
drag, startPoint x: 318, startPoint y: 61, endPoint x: 318, endPoint y: 21, distance: 39.5
click at [318, 19] on div "Edit Bundle Account [PERSON_NAME] (@justheathernielsen) Name Name is for your i…" at bounding box center [483, 258] width 676 height 490
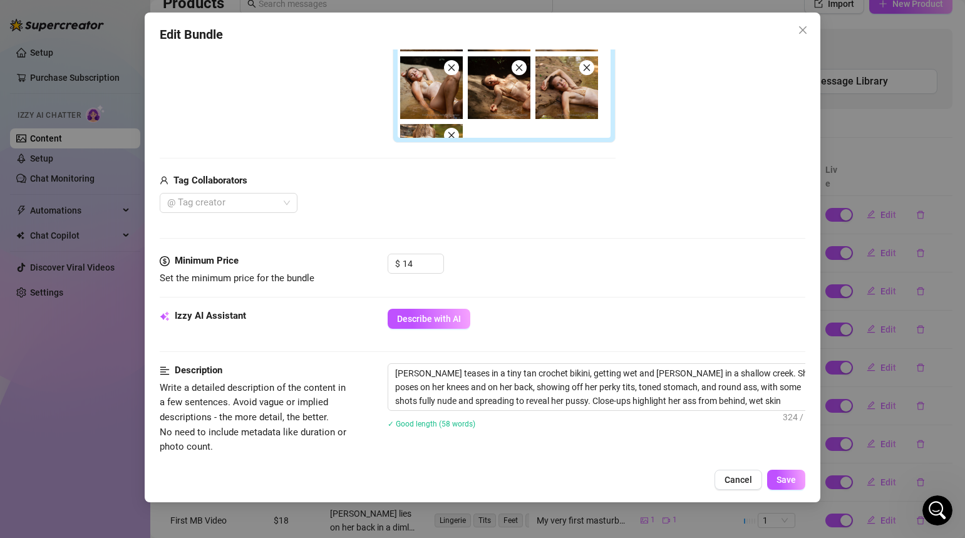
click at [345, 356] on div "Izzy AI Assistant Describe with AI" at bounding box center [483, 336] width 646 height 54
click at [167, 256] on icon "dollar" at bounding box center [165, 261] width 10 height 10
click at [425, 266] on input "14" at bounding box center [423, 263] width 41 height 19
click at [331, 291] on div "Minimum Price Set the minimum price for the bundle $ 14" at bounding box center [483, 281] width 646 height 55
drag, startPoint x: 753, startPoint y: 476, endPoint x: 428, endPoint y: 426, distance: 328.2
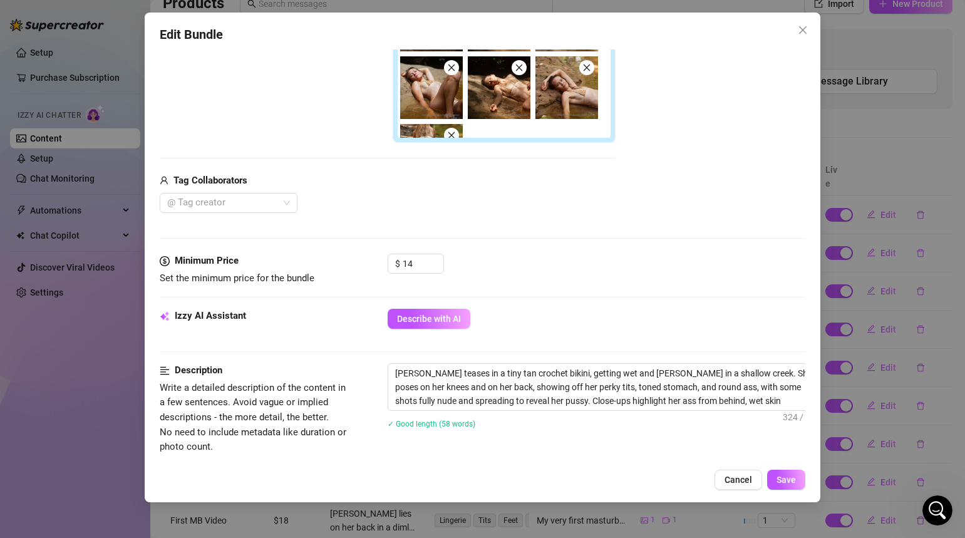
click at [442, 425] on div "Edit Bundle Account [PERSON_NAME] (@justheathernielsen) Name Name is for your i…" at bounding box center [483, 258] width 676 height 490
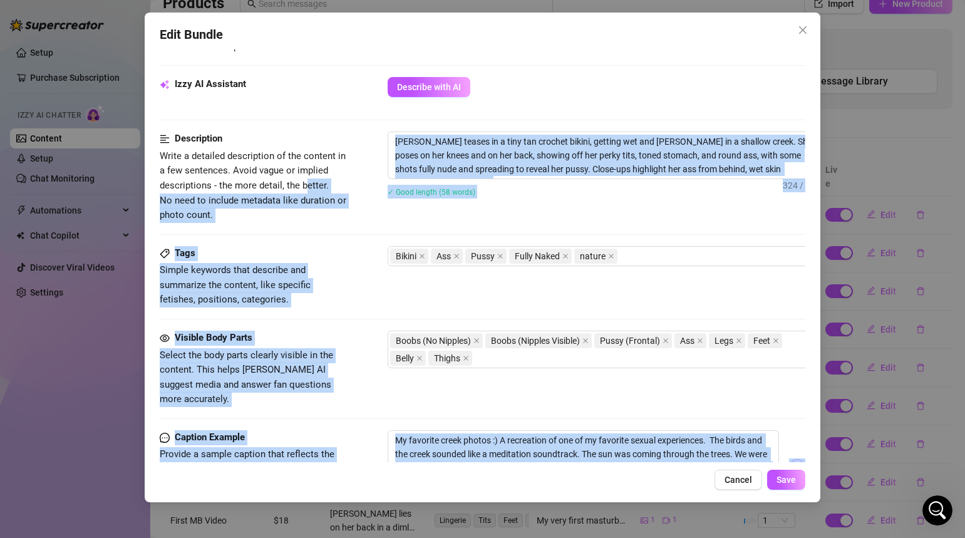
drag, startPoint x: 308, startPoint y: 421, endPoint x: 334, endPoint y: 491, distance: 74.1
click at [334, 491] on div "Edit Bundle Account [PERSON_NAME] (@justheathernielsen) Name Name is for your i…" at bounding box center [483, 258] width 676 height 490
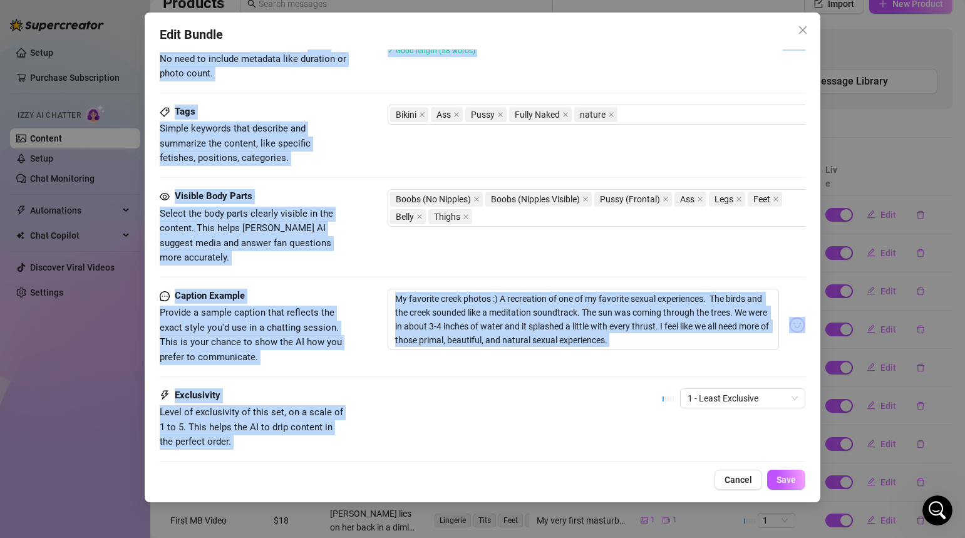
click at [349, 268] on div "Visible Body Parts Select the body parts clearly visible in the content. This h…" at bounding box center [483, 239] width 646 height 100
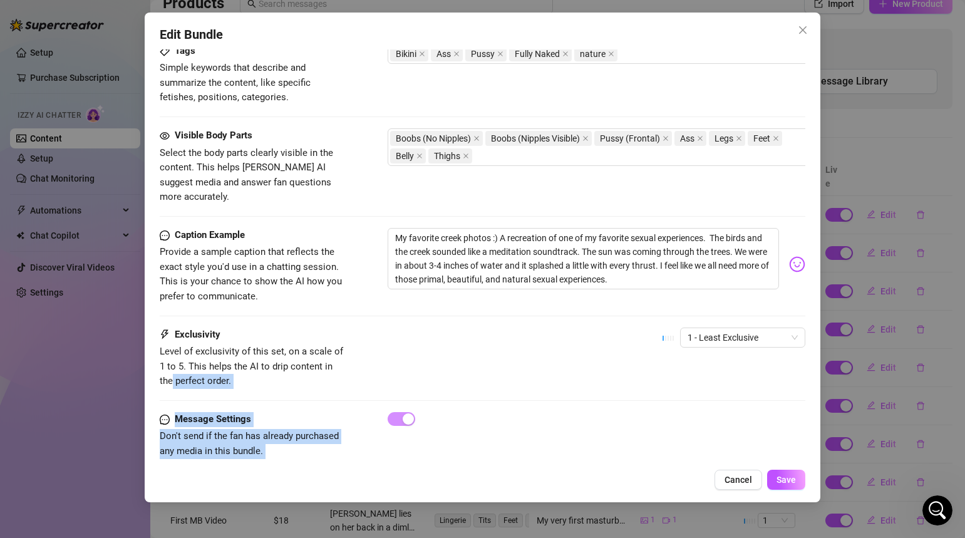
drag, startPoint x: 420, startPoint y: 408, endPoint x: 426, endPoint y: 471, distance: 63.0
click at [426, 471] on div "Edit Bundle Account [PERSON_NAME] (@justheathernielsen) Name Name is for your i…" at bounding box center [483, 258] width 676 height 490
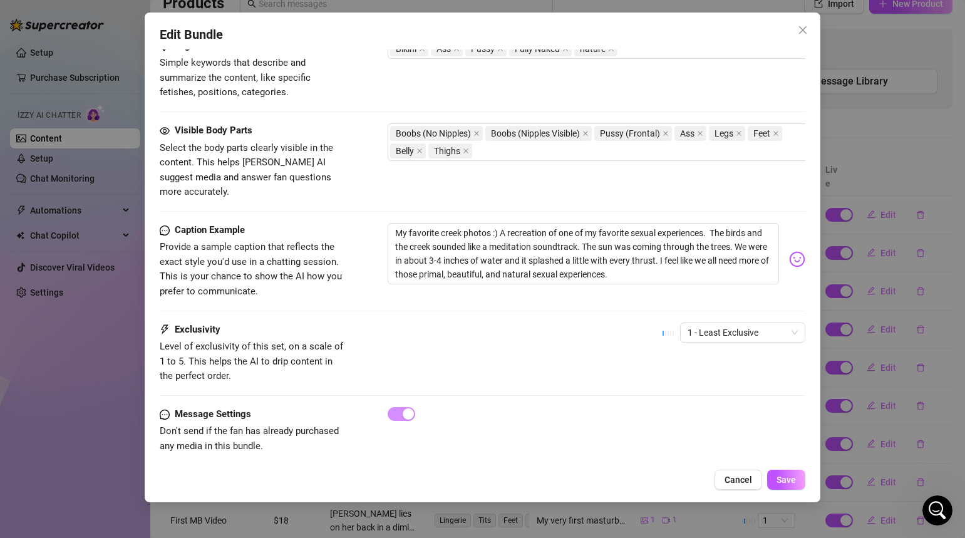
click at [333, 352] on span "Level of exclusivity of this set, on a scale of 1 to 5. This helps the AI to dr…" at bounding box center [251, 361] width 183 height 41
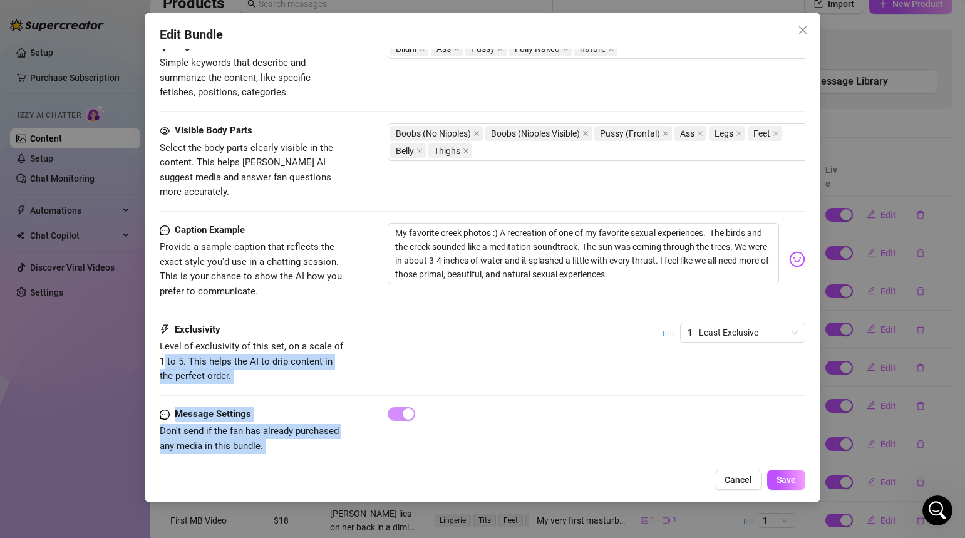
drag, startPoint x: 382, startPoint y: 338, endPoint x: 403, endPoint y: 509, distance: 172.8
click at [407, 510] on div "Edit Bundle Account [PERSON_NAME] (@justheathernielsen) Name Name is for your i…" at bounding box center [482, 269] width 965 height 538
click at [353, 453] on div "Message Settings Don't send if the fan has already purchased any media in this …" at bounding box center [483, 442] width 646 height 70
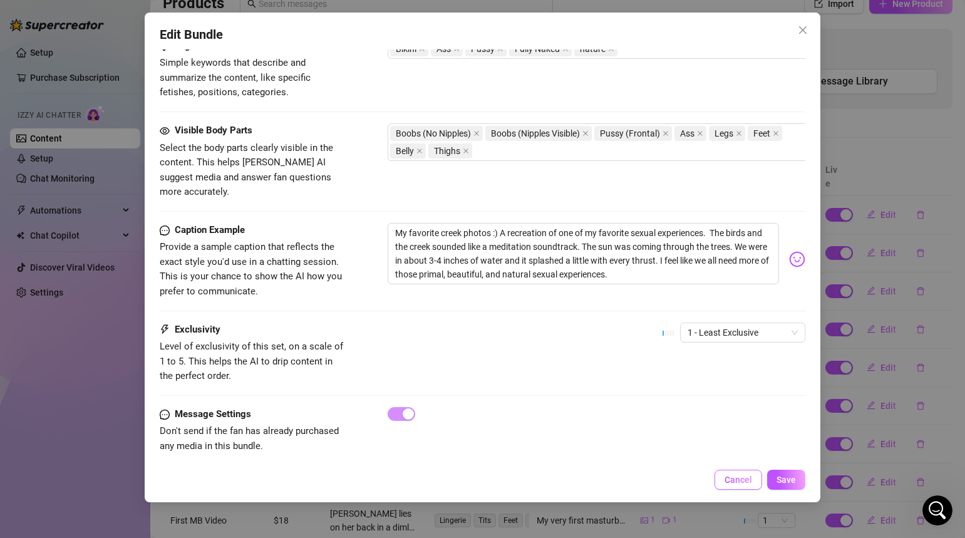
click at [743, 484] on span "Cancel" at bounding box center [739, 480] width 28 height 10
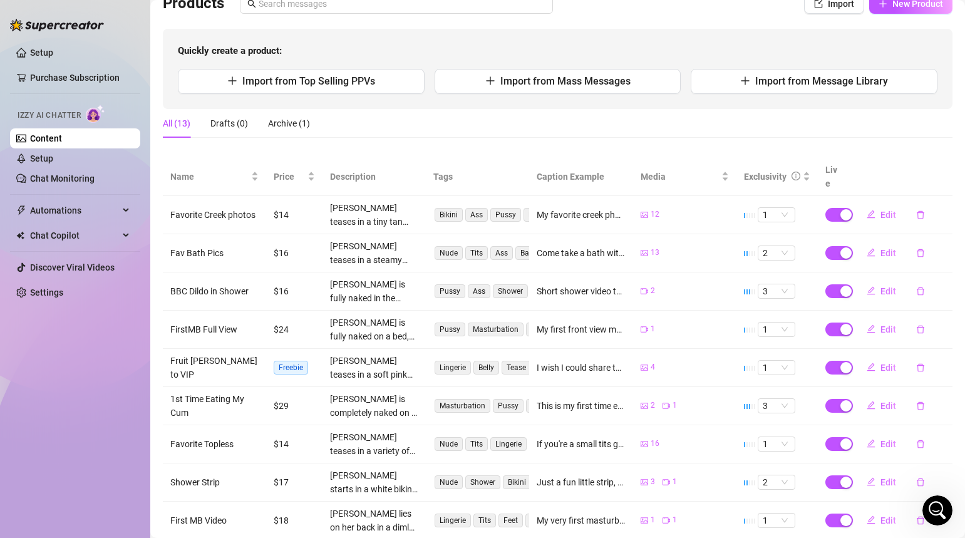
click at [520, 103] on div "Quickly create a product: Import from Top Selling PPVs Import from Mass Message…" at bounding box center [558, 69] width 790 height 80
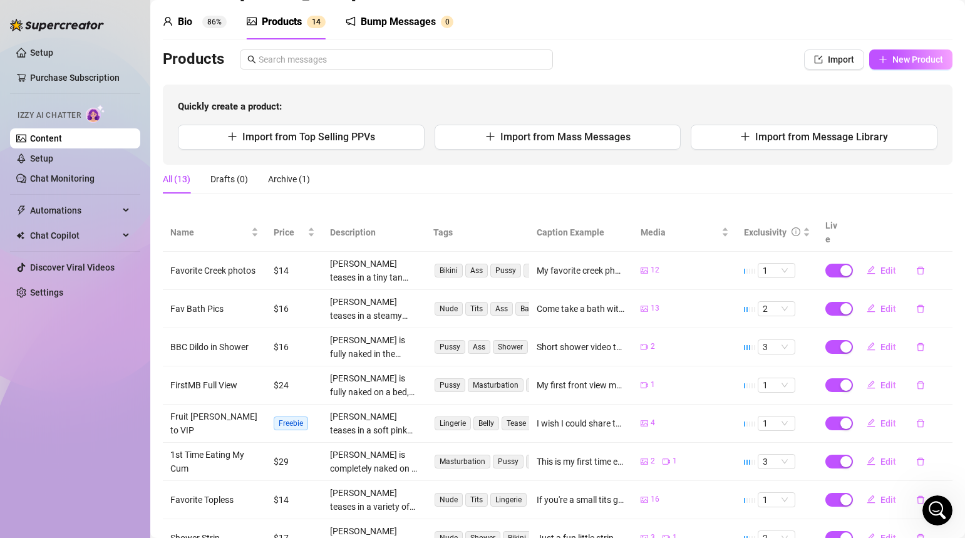
scroll to position [0, 0]
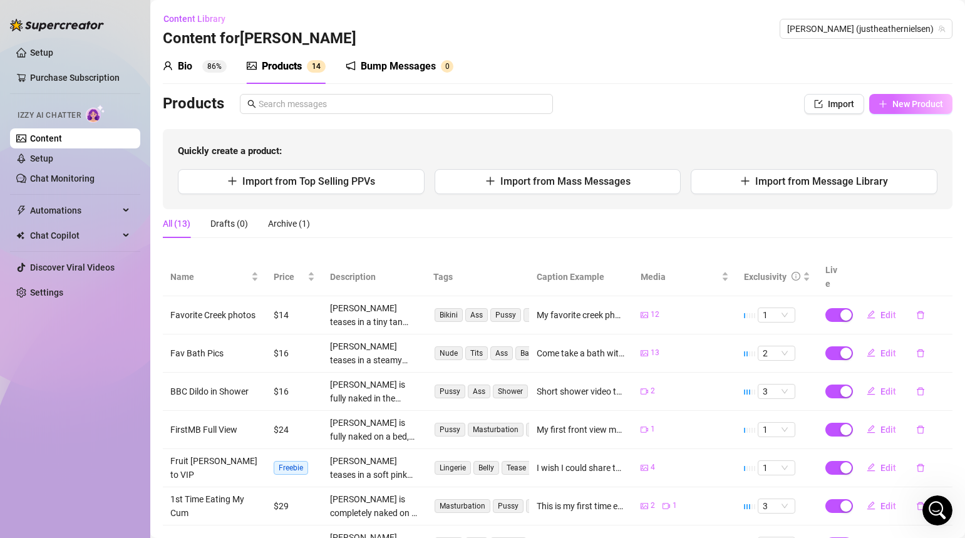
click at [919, 105] on span "New Product" at bounding box center [917, 104] width 51 height 10
type textarea "Type your message here..."
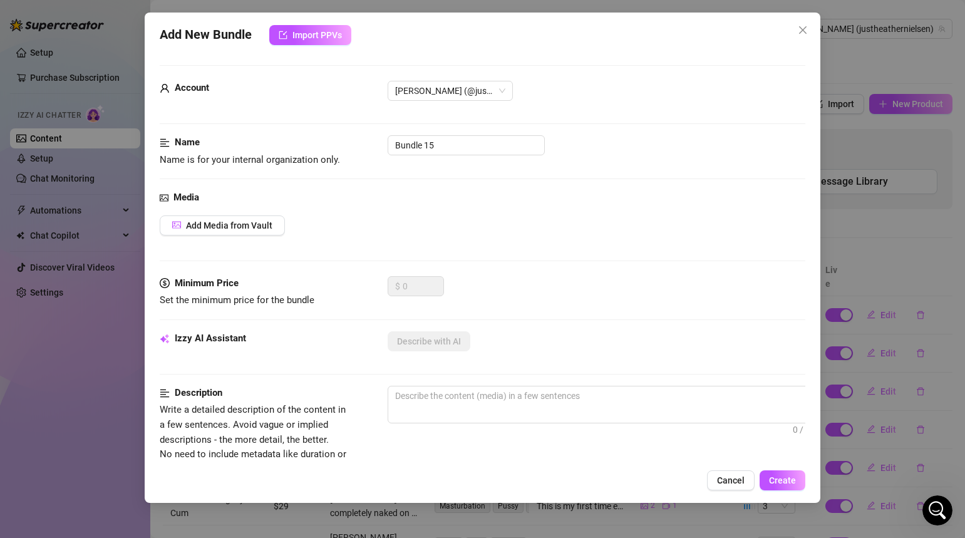
click at [296, 301] on span "Set the minimum price for the bundle" at bounding box center [237, 299] width 155 height 11
click at [310, 304] on span "Set the minimum price for the bundle" at bounding box center [237, 299] width 155 height 11
click at [735, 477] on span "Cancel" at bounding box center [731, 480] width 28 height 10
